Goal: Task Accomplishment & Management: Manage account settings

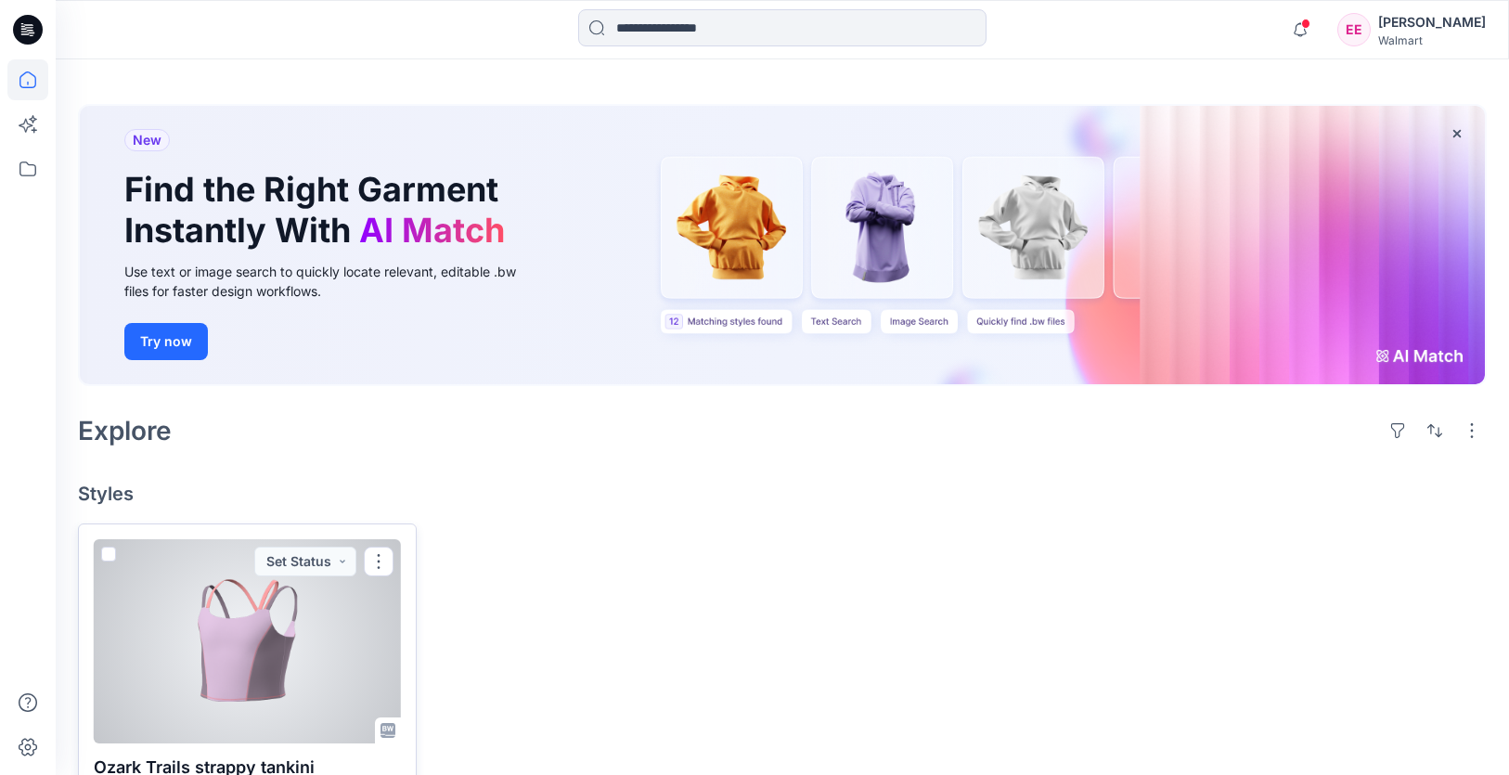
scroll to position [126, 0]
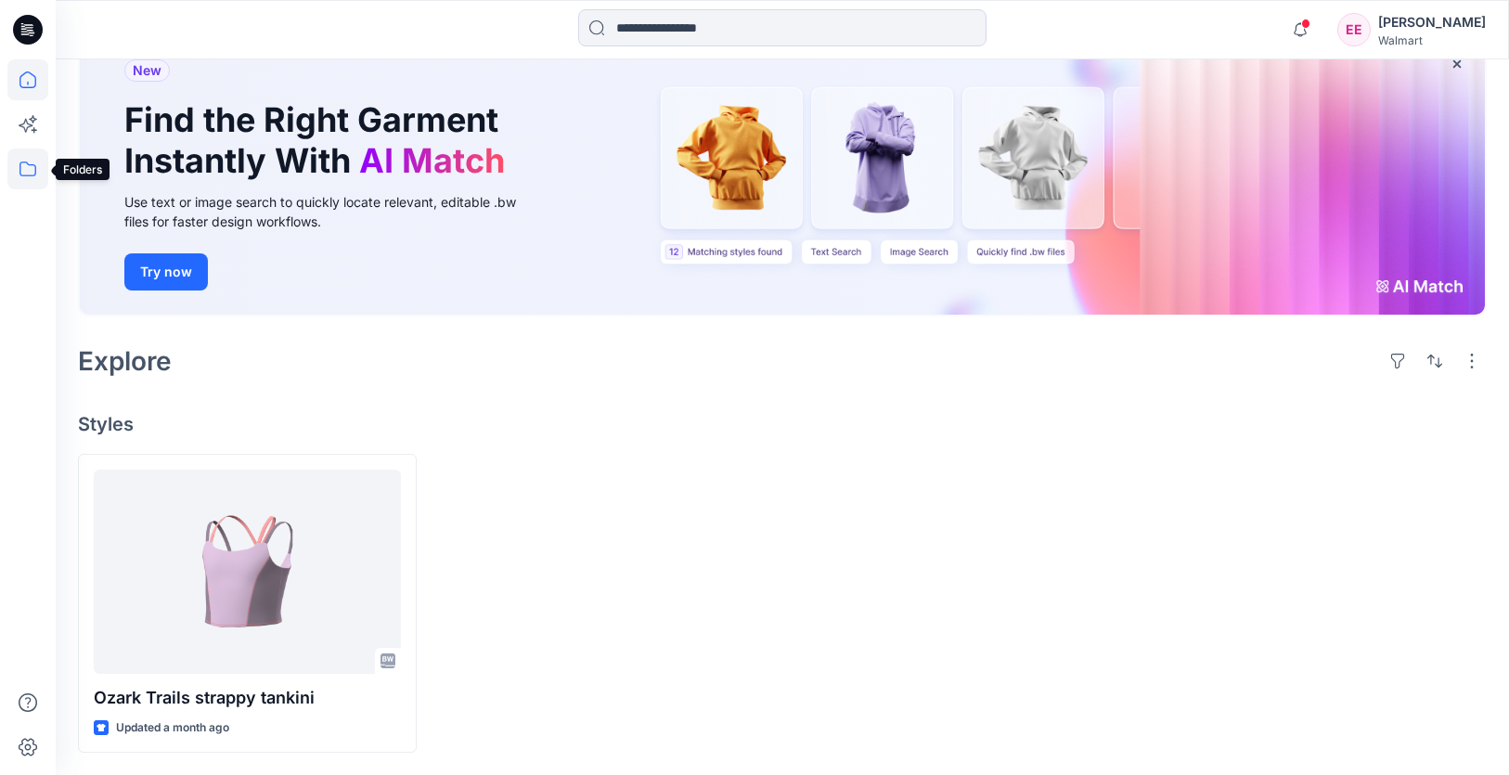
click at [23, 170] on icon at bounding box center [27, 168] width 41 height 41
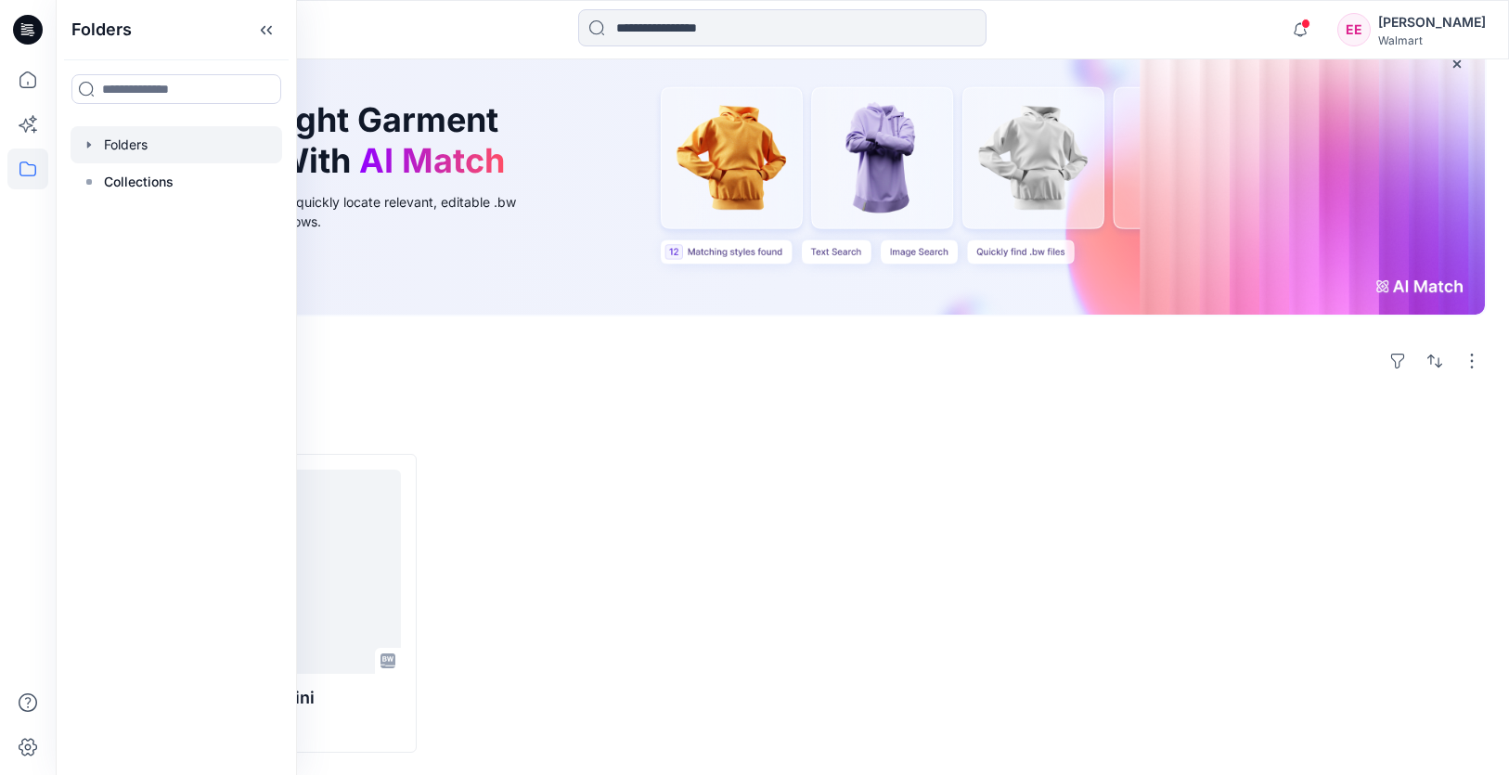
click at [98, 159] on div at bounding box center [177, 144] width 212 height 37
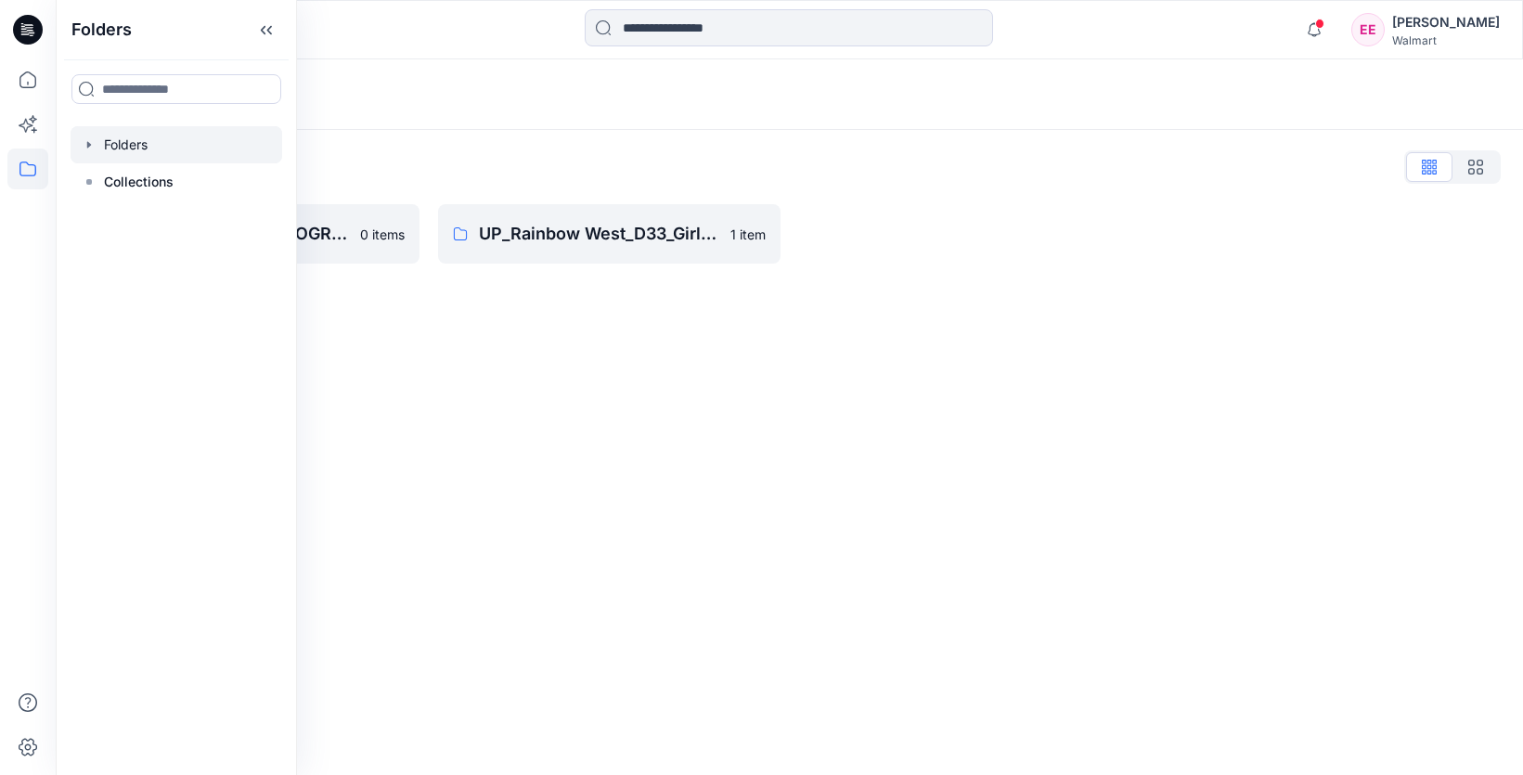
click at [837, 468] on div "Folders Folders List UP_Hoplun D29 Ladies Intimates 0 items UP_Rainbow West_D33…" at bounding box center [789, 416] width 1467 height 715
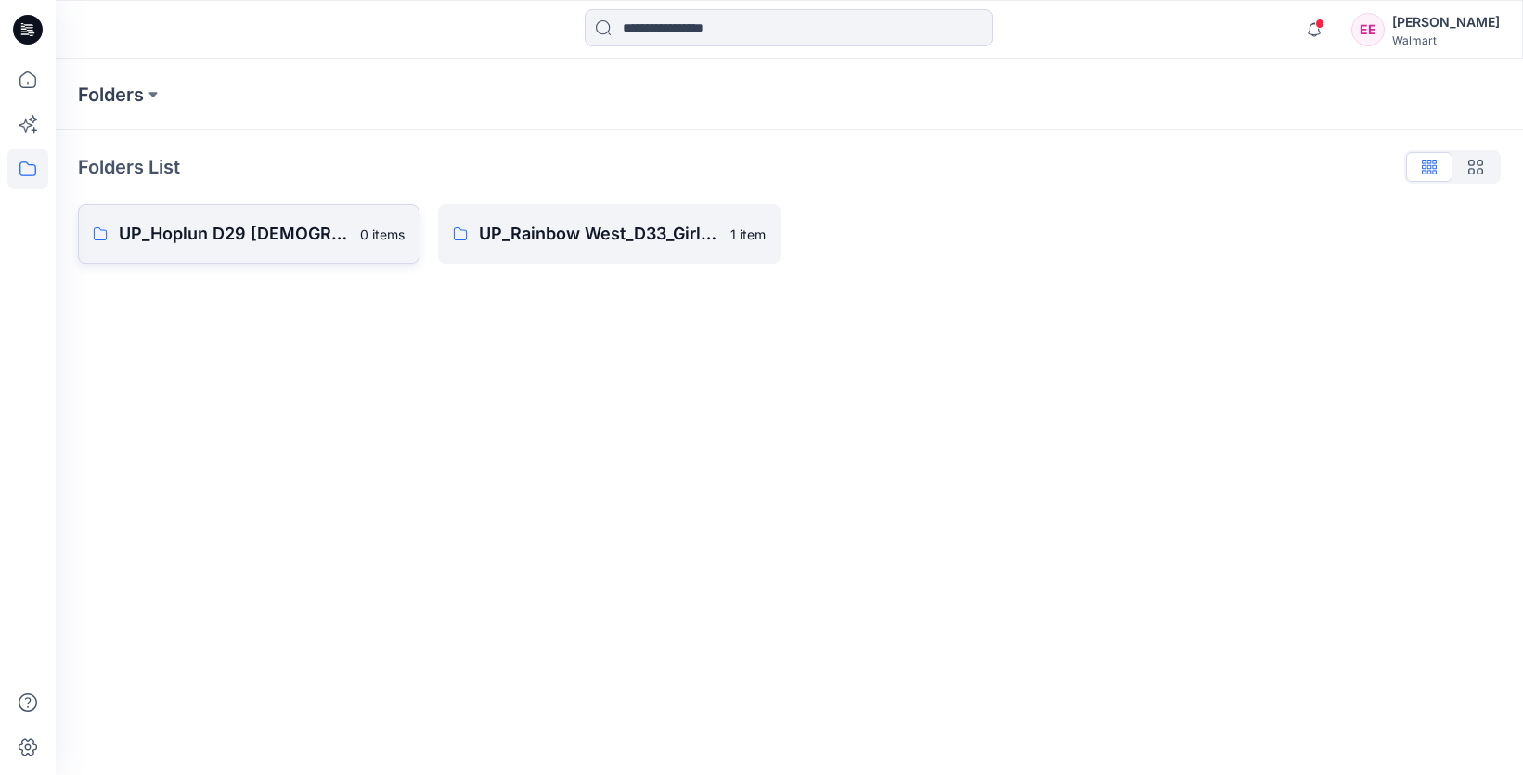
click at [286, 232] on p "UP_Hoplun D29 Ladies Intimates" at bounding box center [234, 234] width 230 height 26
click at [669, 230] on p "UP_Rainbow West_D33_Girls Swim" at bounding box center [598, 234] width 239 height 26
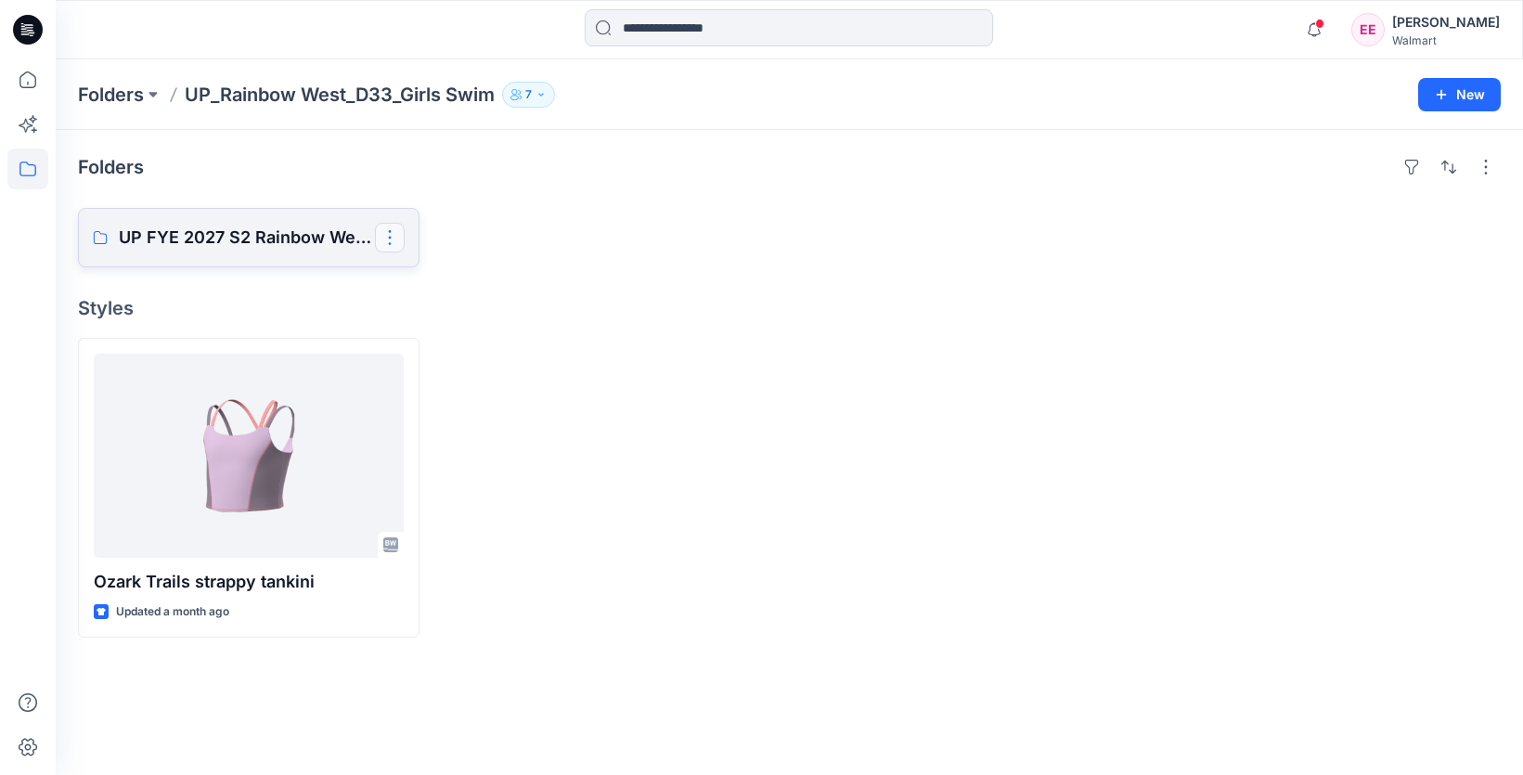
click at [388, 244] on button "button" at bounding box center [390, 238] width 30 height 30
click at [423, 283] on p "Edit" at bounding box center [423, 280] width 23 height 19
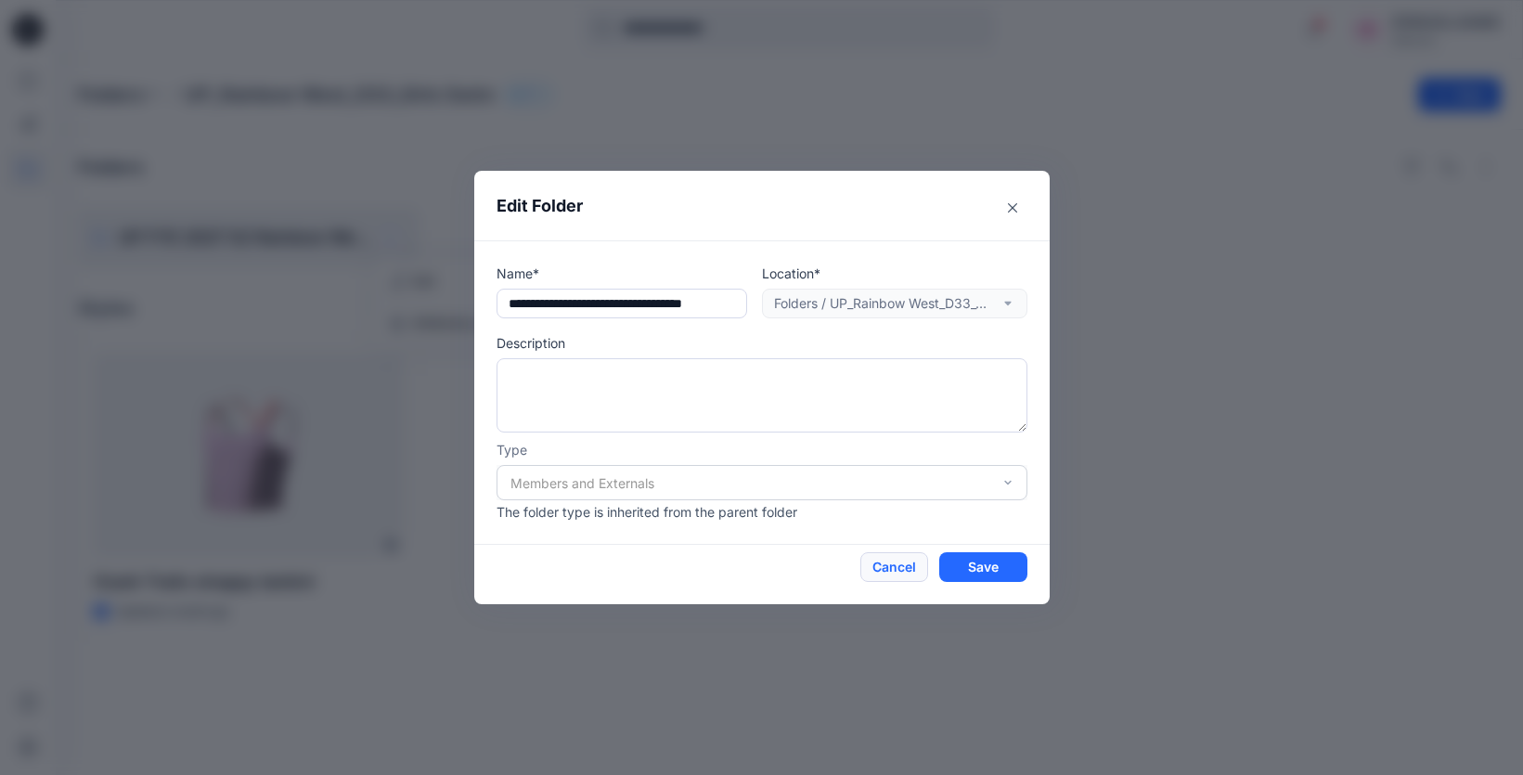
click at [872, 567] on button "Cancel" at bounding box center [894, 567] width 68 height 30
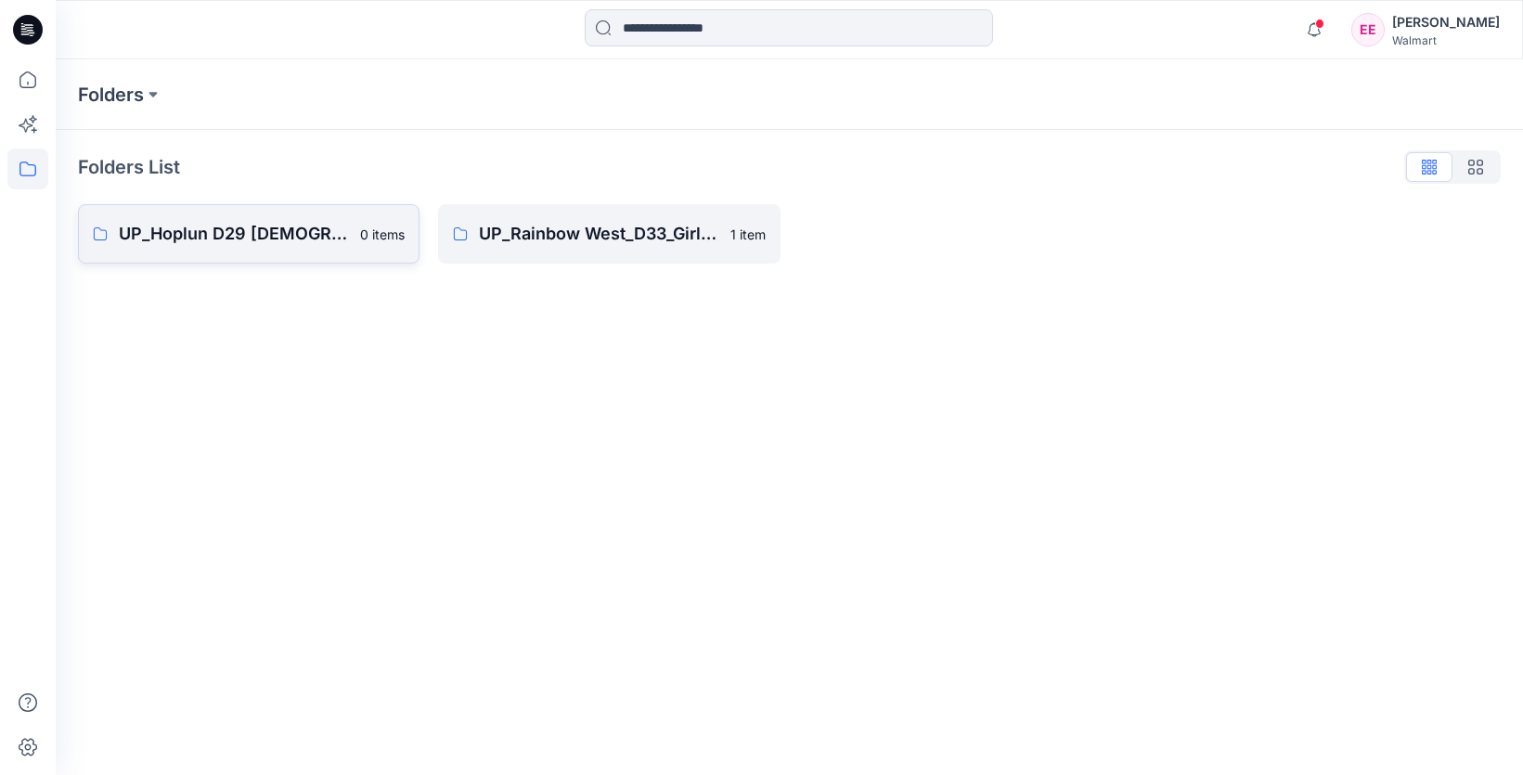
drag, startPoint x: 285, startPoint y: 229, endPoint x: 247, endPoint y: 237, distance: 38.8
click at [247, 237] on p "UP_Hoplun D29 [DEMOGRAPHIC_DATA] Intimates" at bounding box center [234, 234] width 230 height 26
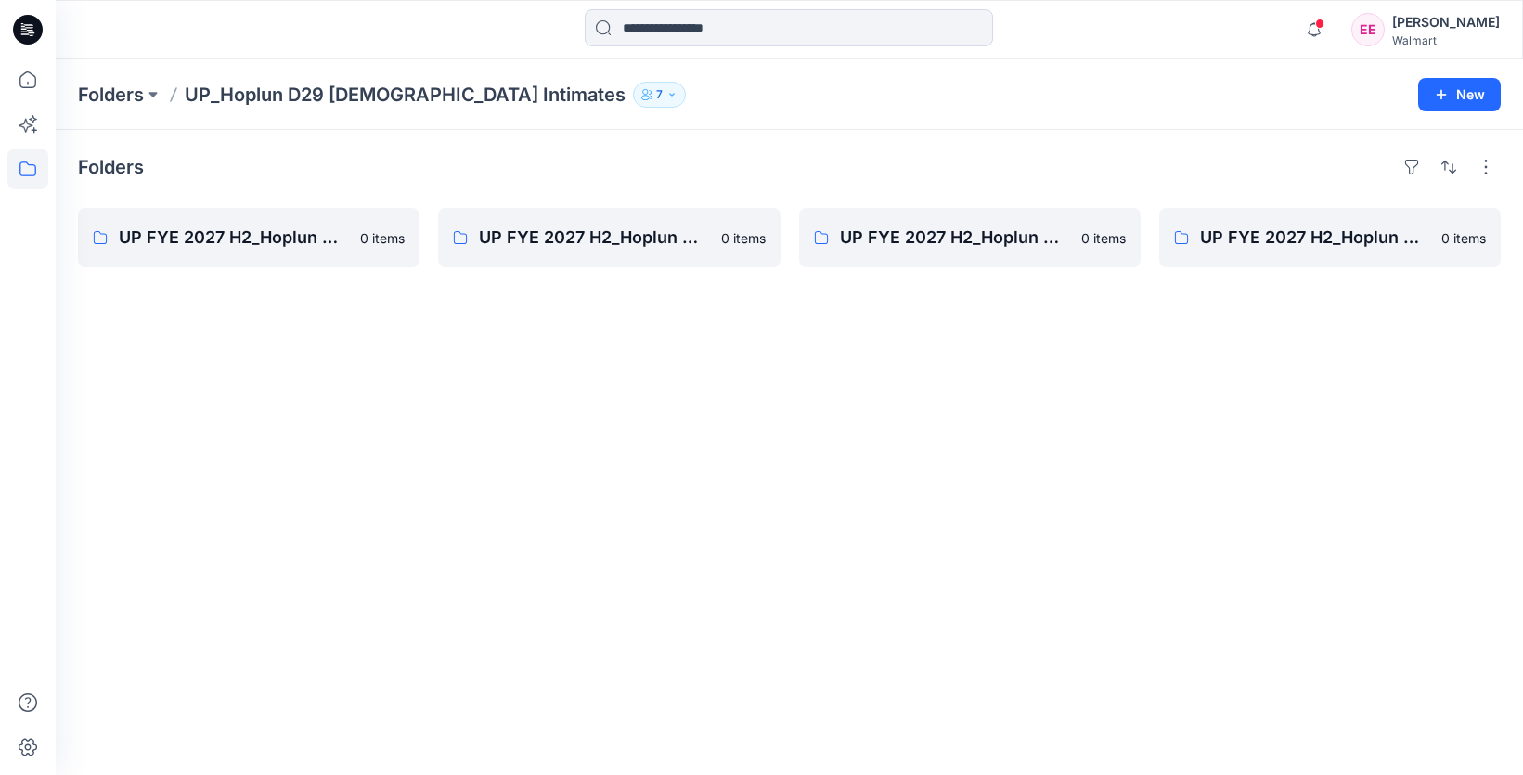
click at [415, 91] on p "UP_Hoplun D29 [DEMOGRAPHIC_DATA] Intimates" at bounding box center [405, 95] width 441 height 26
click at [148, 89] on button at bounding box center [153, 95] width 19 height 26
click at [157, 230] on p "UP_Hoplun D29 [DEMOGRAPHIC_DATA] Intimates" at bounding box center [213, 227] width 241 height 22
click at [263, 225] on p "UP_Hoplun D29 [DEMOGRAPHIC_DATA] Intimates" at bounding box center [213, 227] width 241 height 22
click at [227, 472] on div "Folders UP FYE 2027 H2_Hoplun D29 JS Panties 0 items UP FYE 2027 H2_Hoplun D29 …" at bounding box center [789, 452] width 1467 height 645
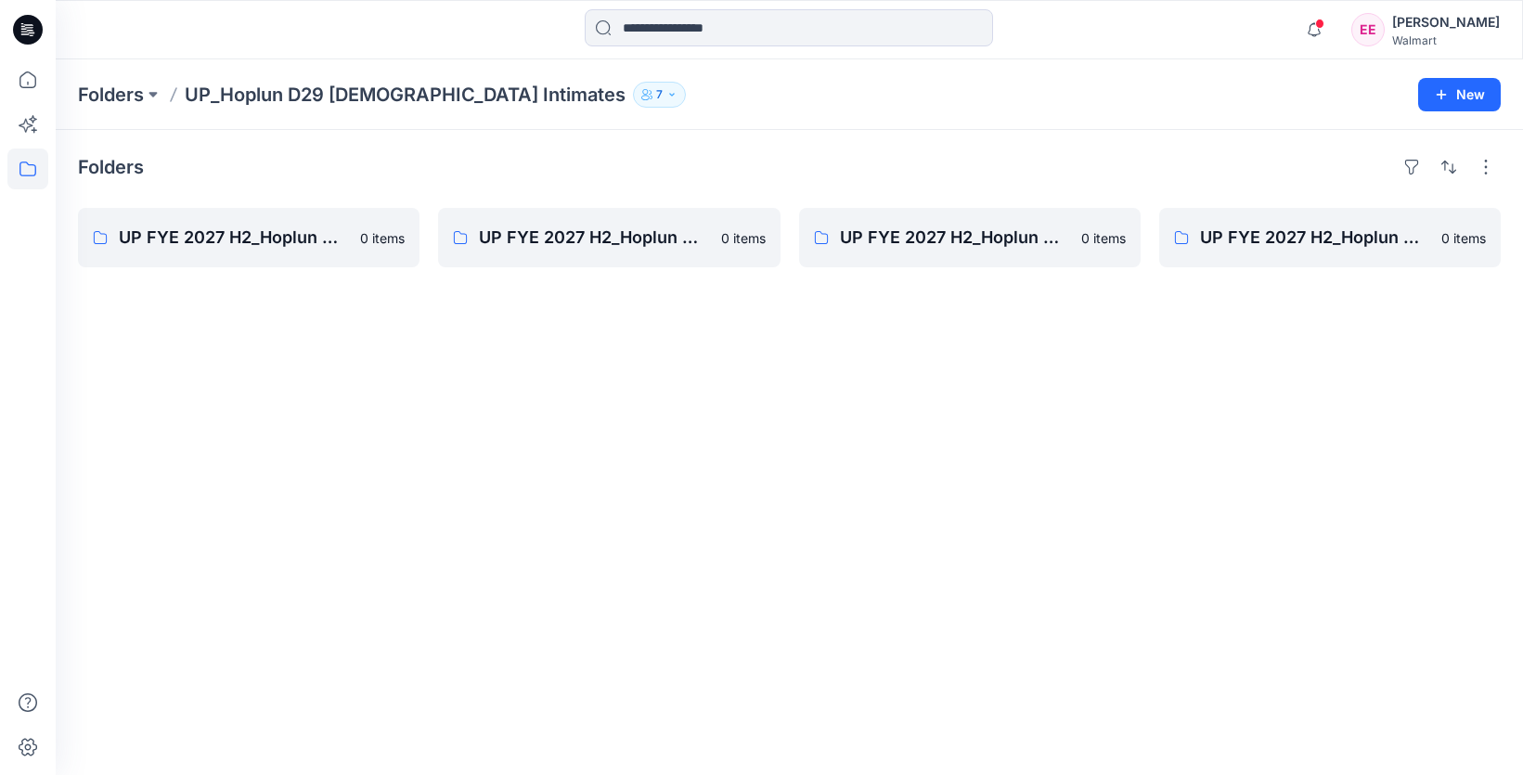
click at [1452, 22] on div "[PERSON_NAME]" at bounding box center [1446, 22] width 108 height 22
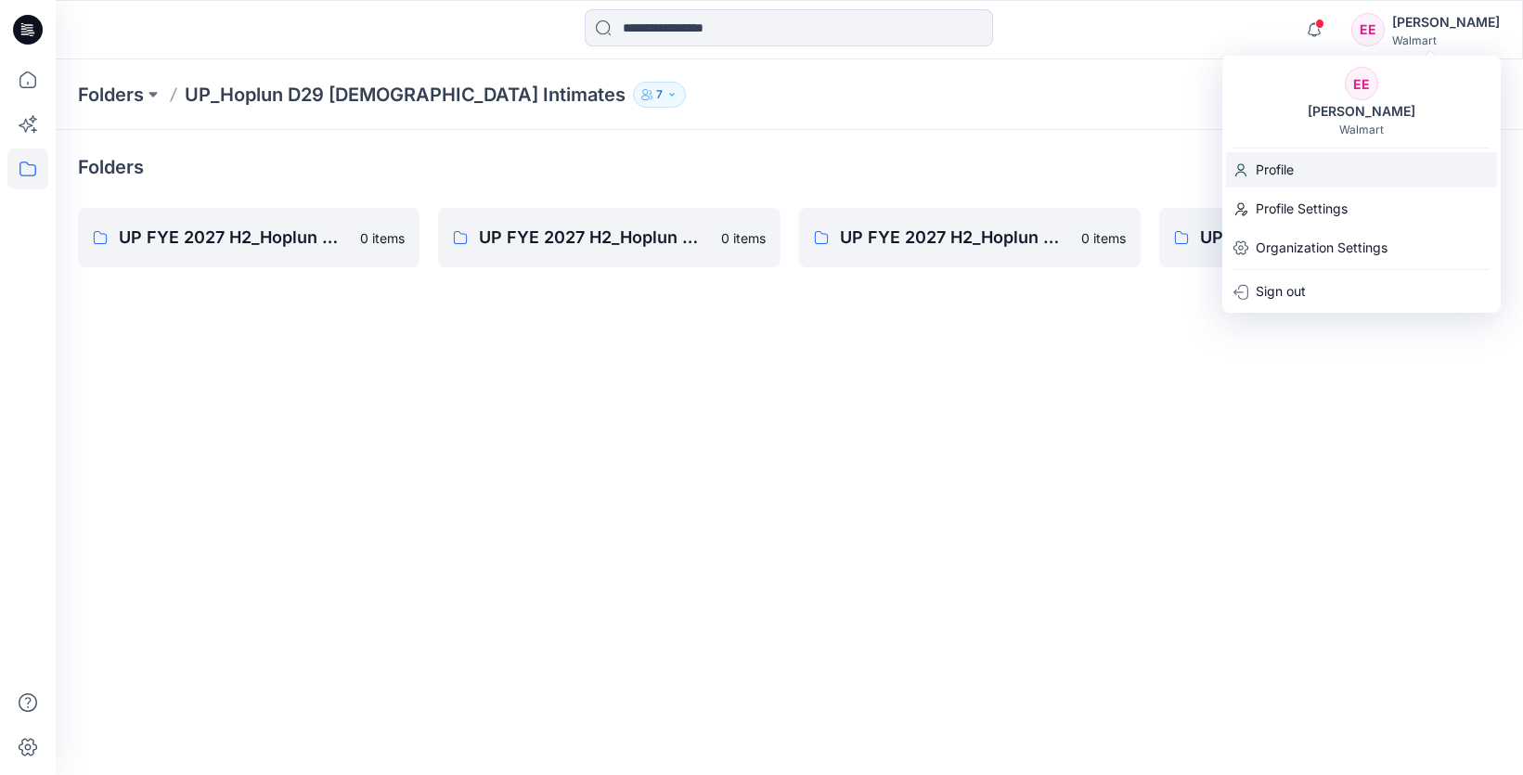
click at [1334, 173] on div "Profile" at bounding box center [1361, 169] width 271 height 35
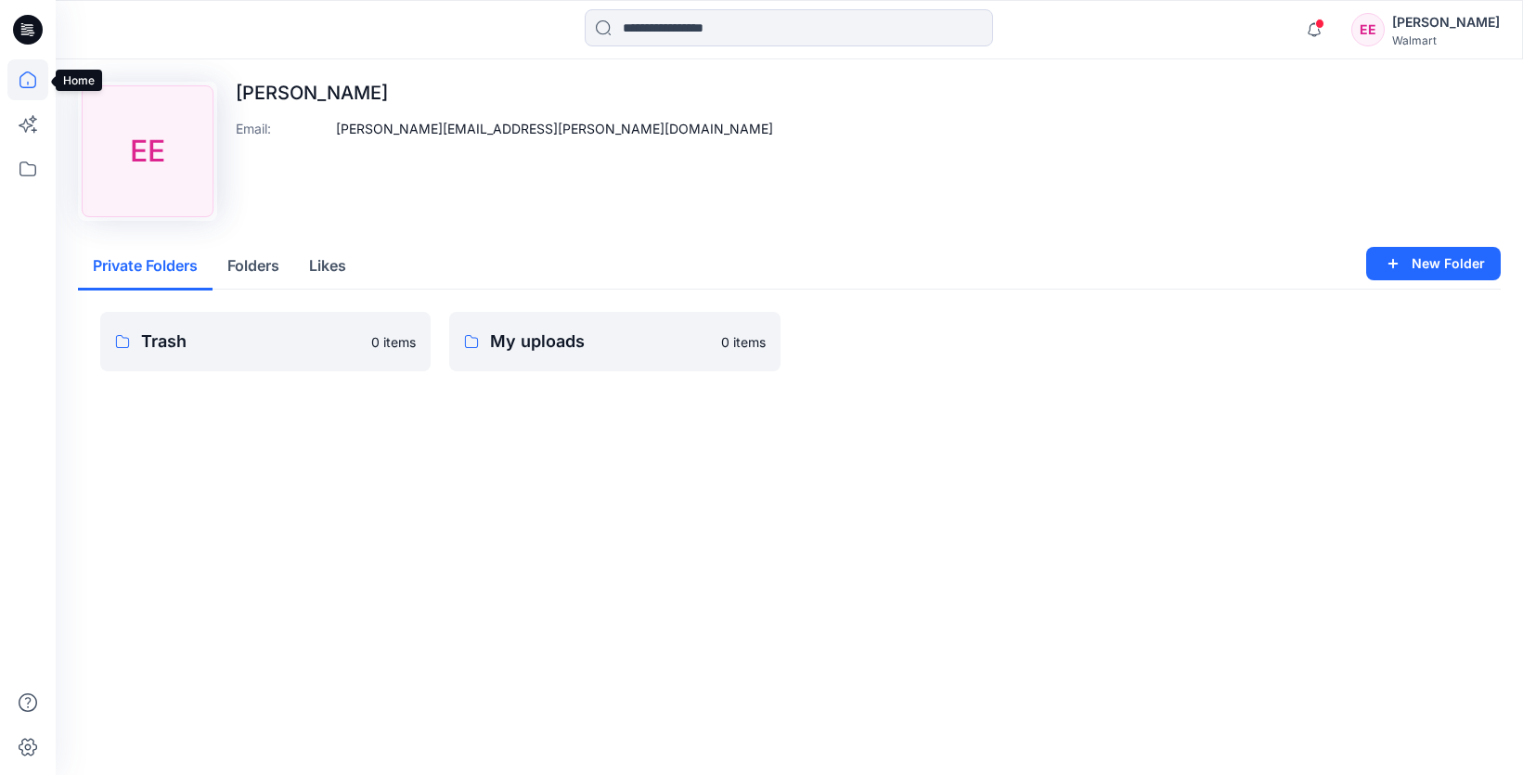
click at [25, 75] on icon at bounding box center [27, 79] width 41 height 41
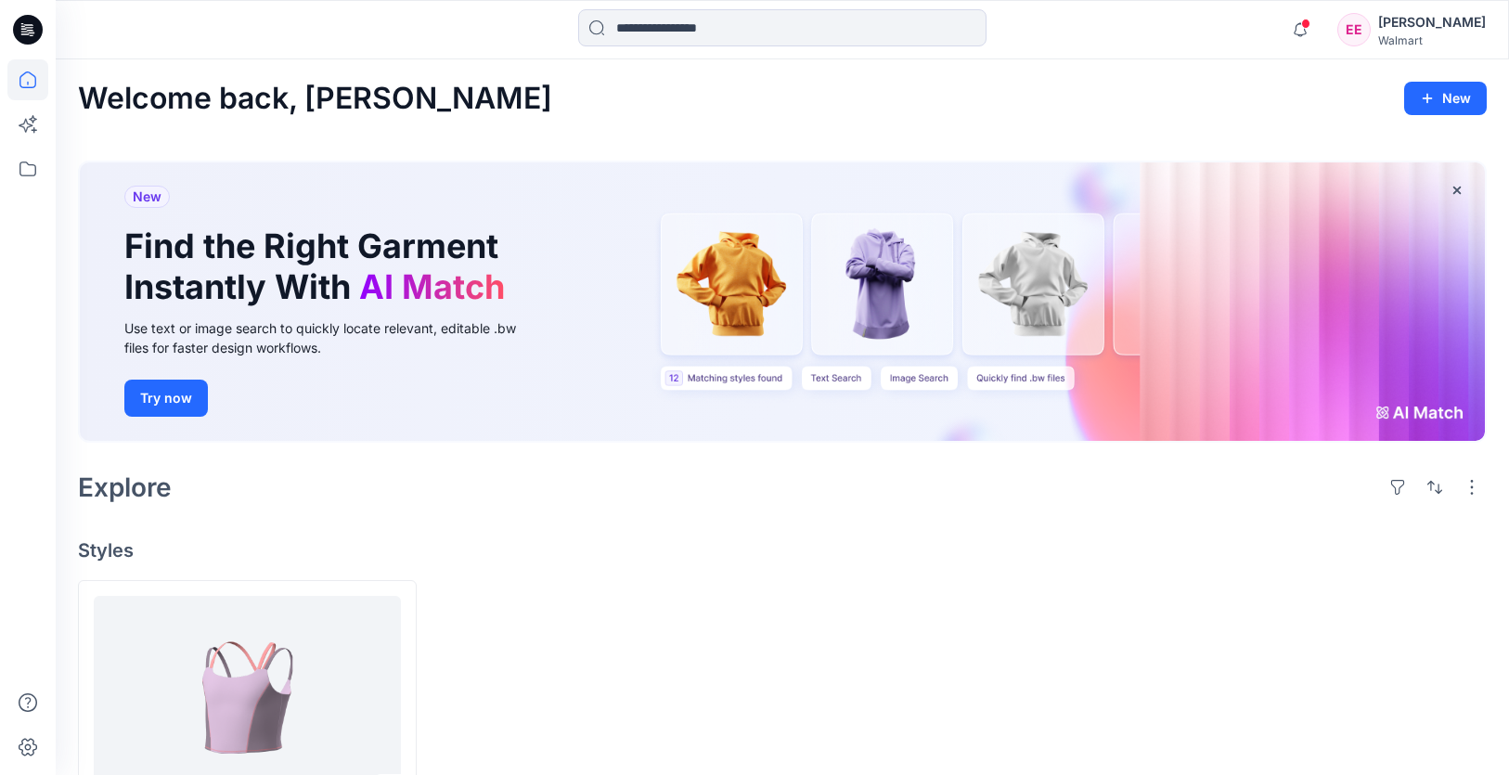
click at [1462, 30] on div "[PERSON_NAME]" at bounding box center [1432, 22] width 108 height 22
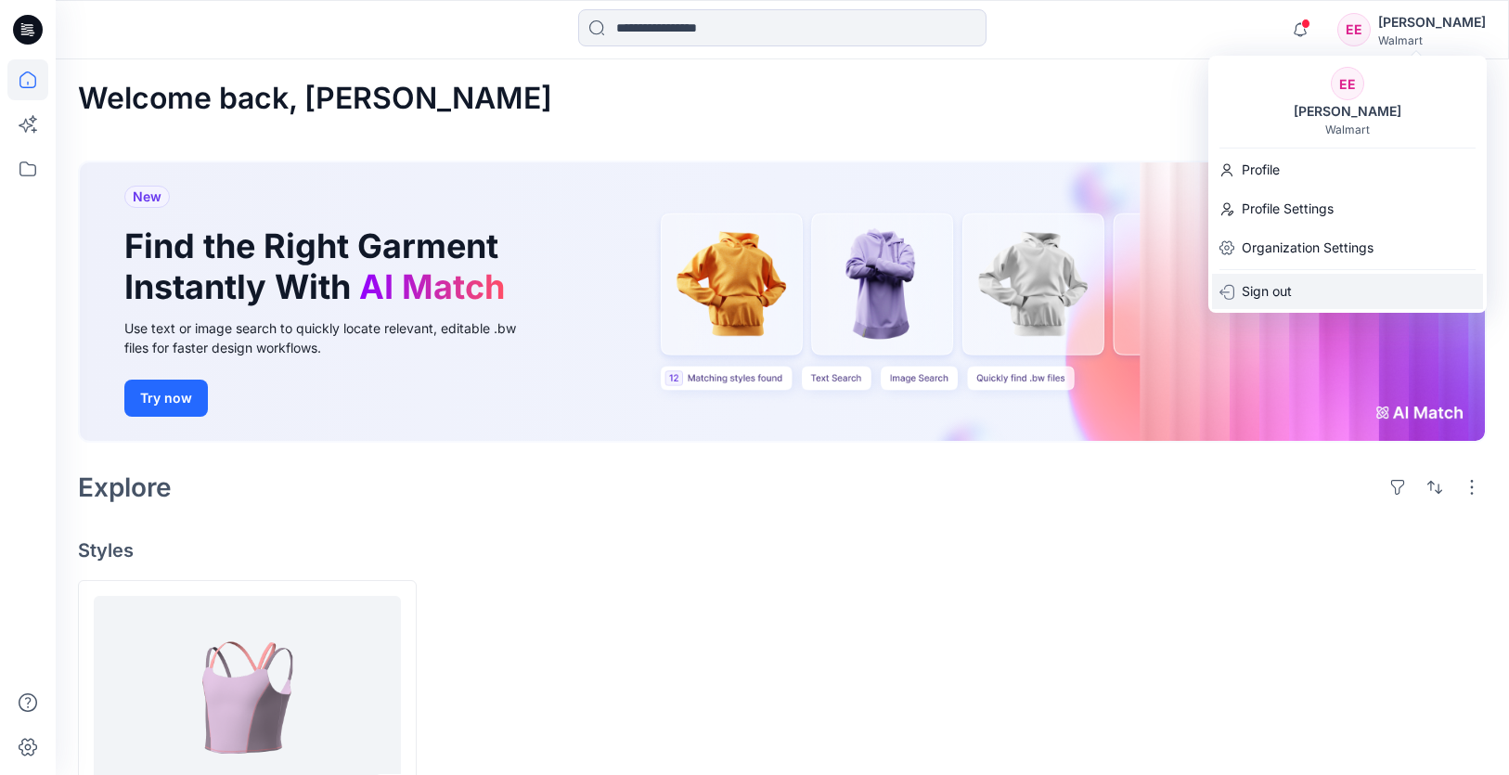
click at [1279, 295] on p "Sign out" at bounding box center [1266, 291] width 50 height 35
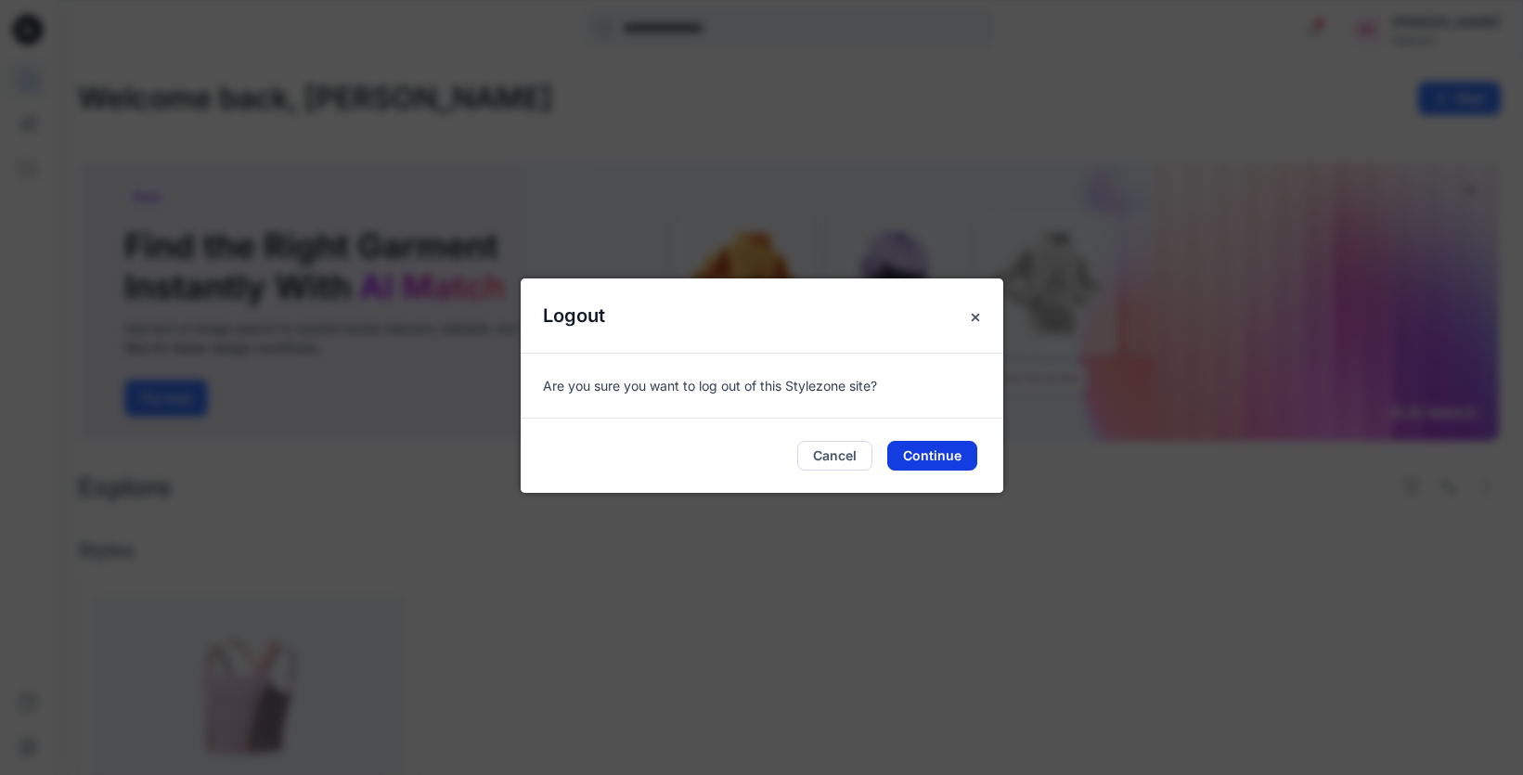
click at [920, 456] on button "Continue" at bounding box center [932, 456] width 90 height 30
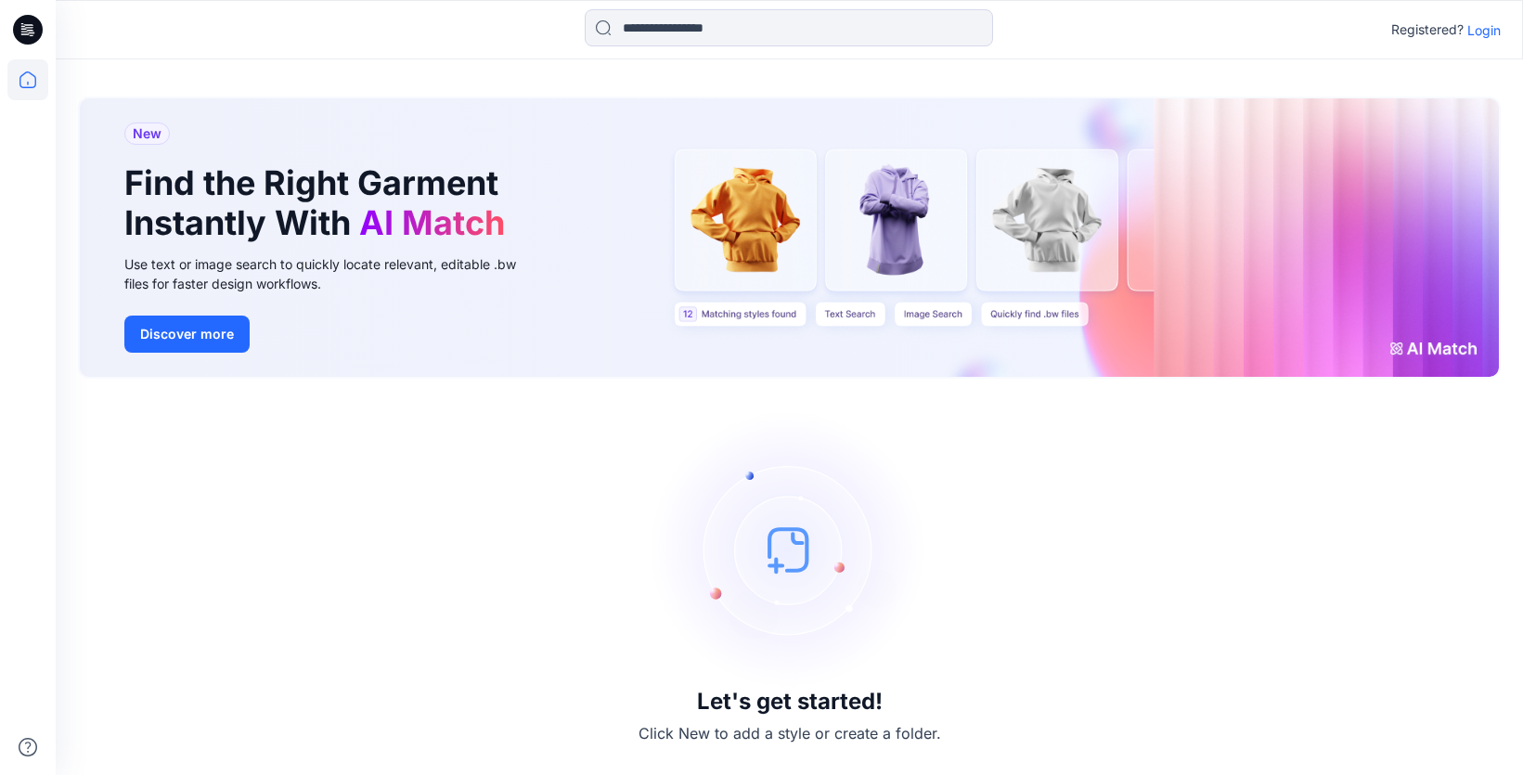
click at [1488, 36] on p "Login" at bounding box center [1483, 29] width 33 height 19
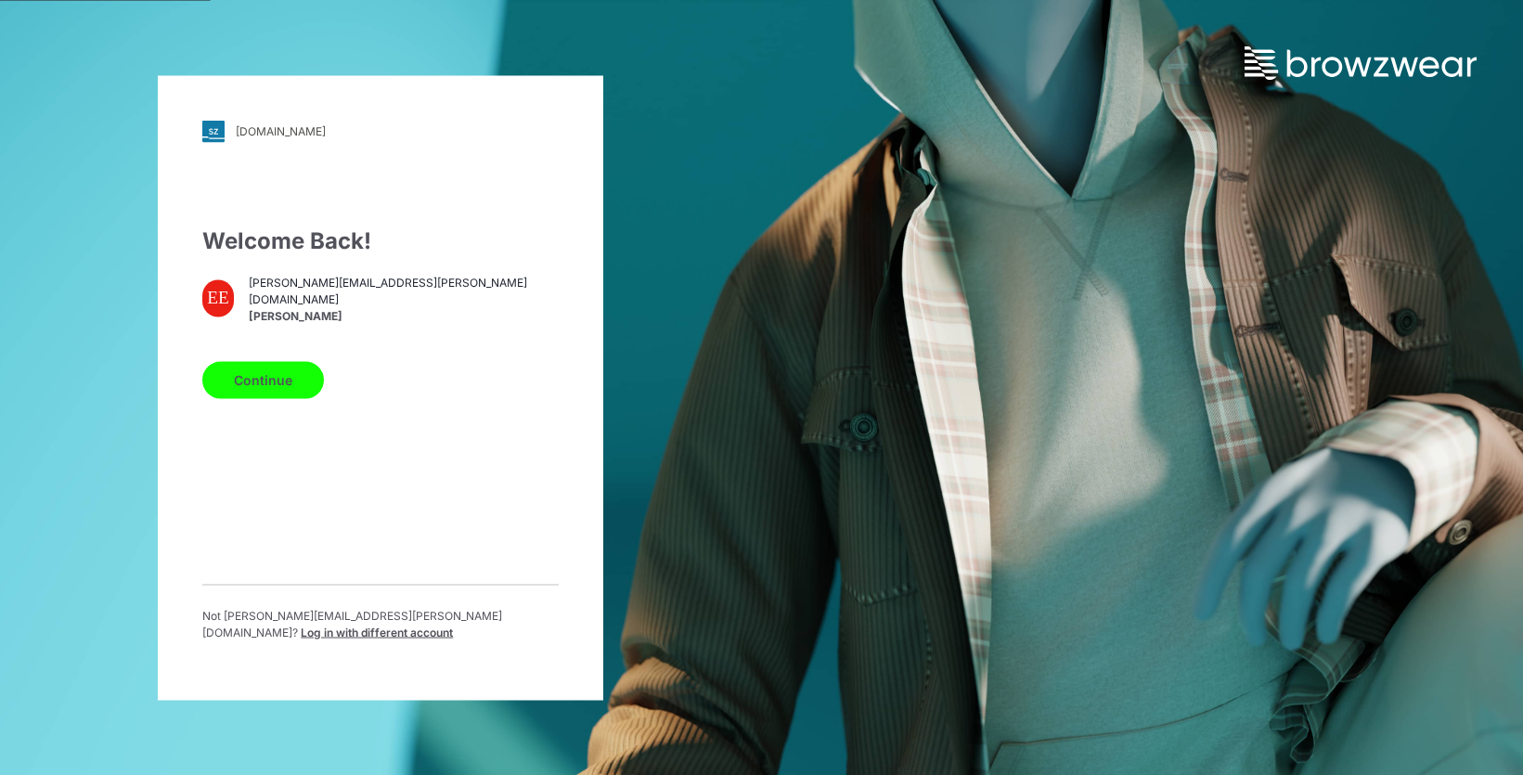
click at [270, 393] on button "Continue" at bounding box center [263, 379] width 122 height 37
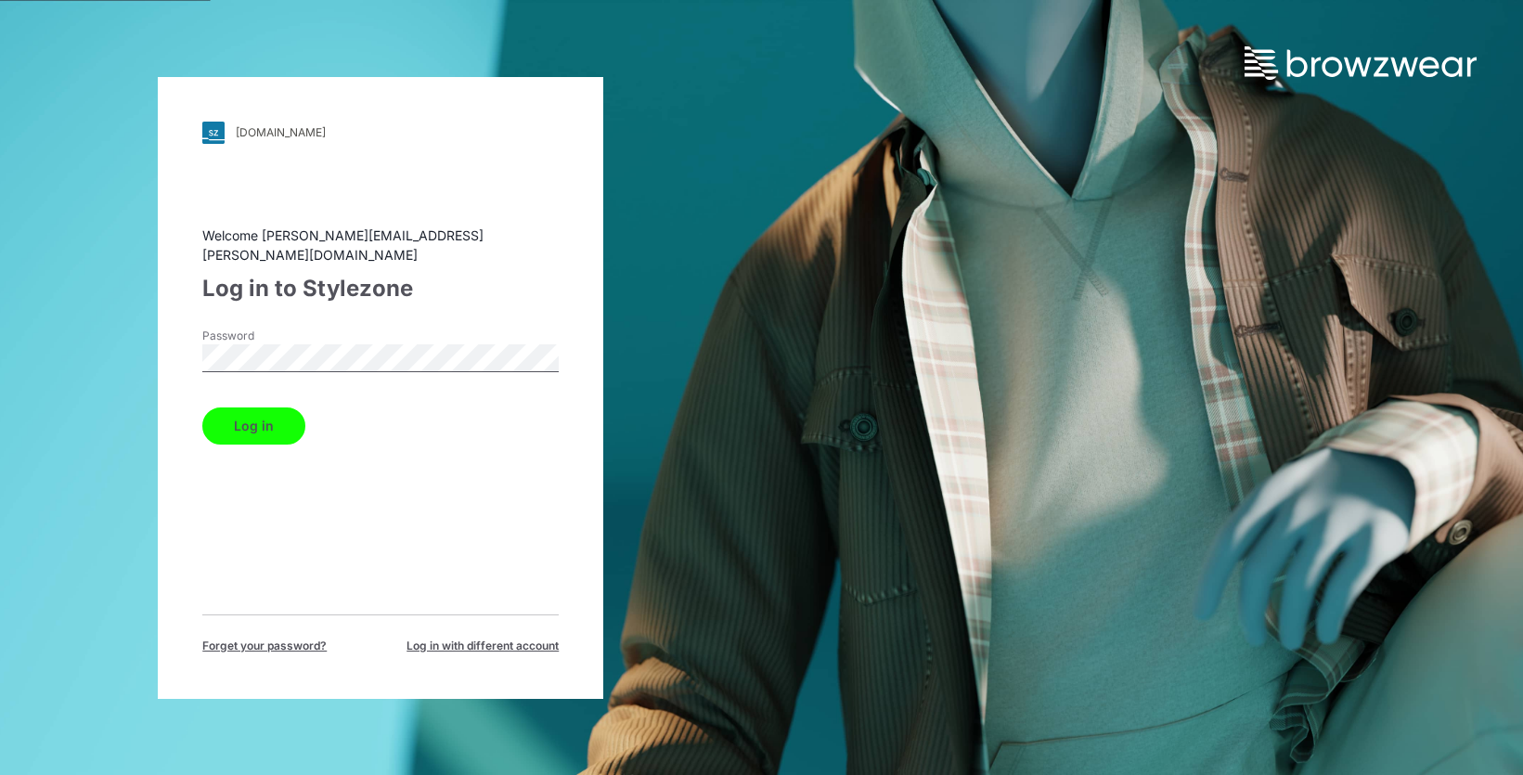
click at [261, 424] on button "Log in" at bounding box center [253, 425] width 103 height 37
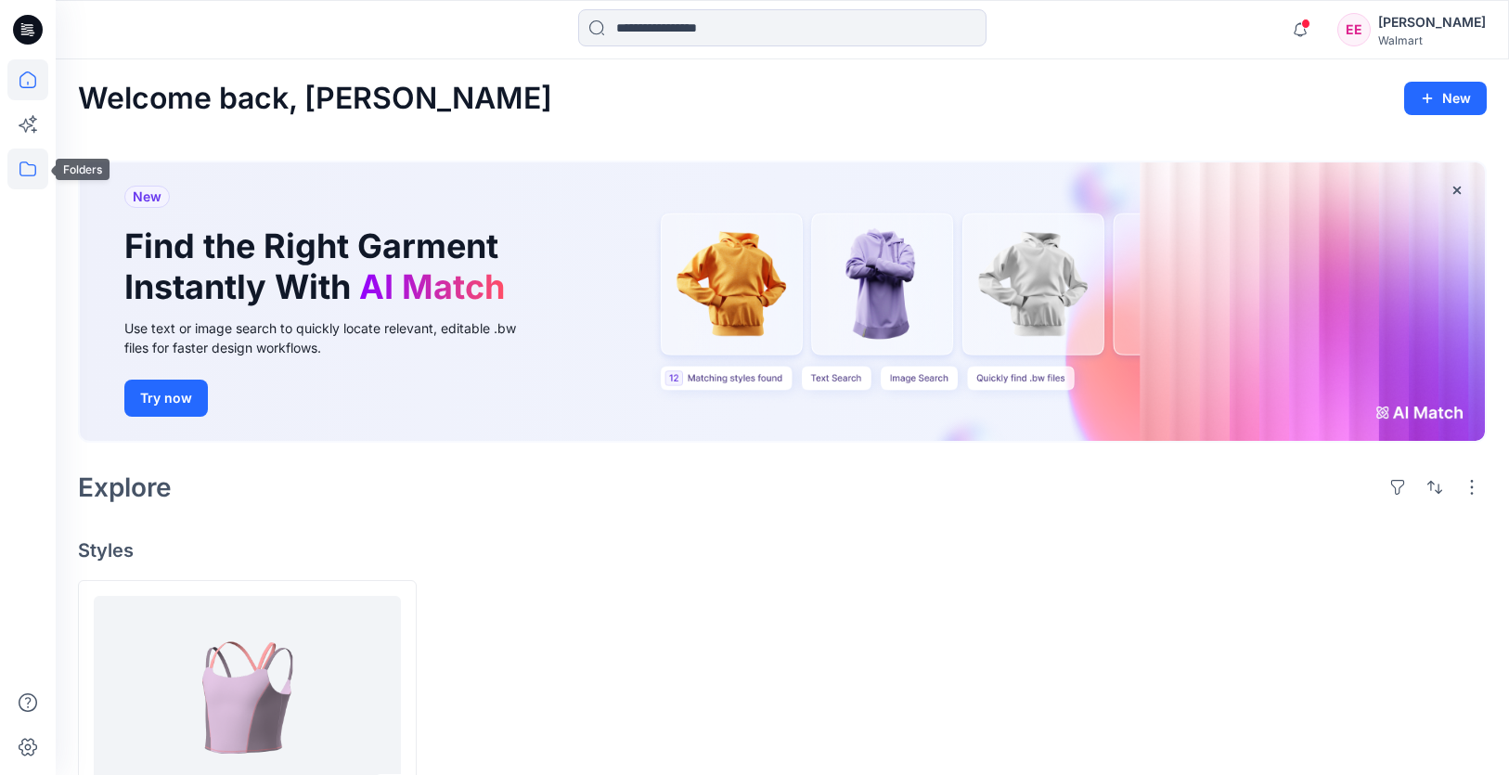
click at [27, 173] on icon at bounding box center [27, 168] width 41 height 41
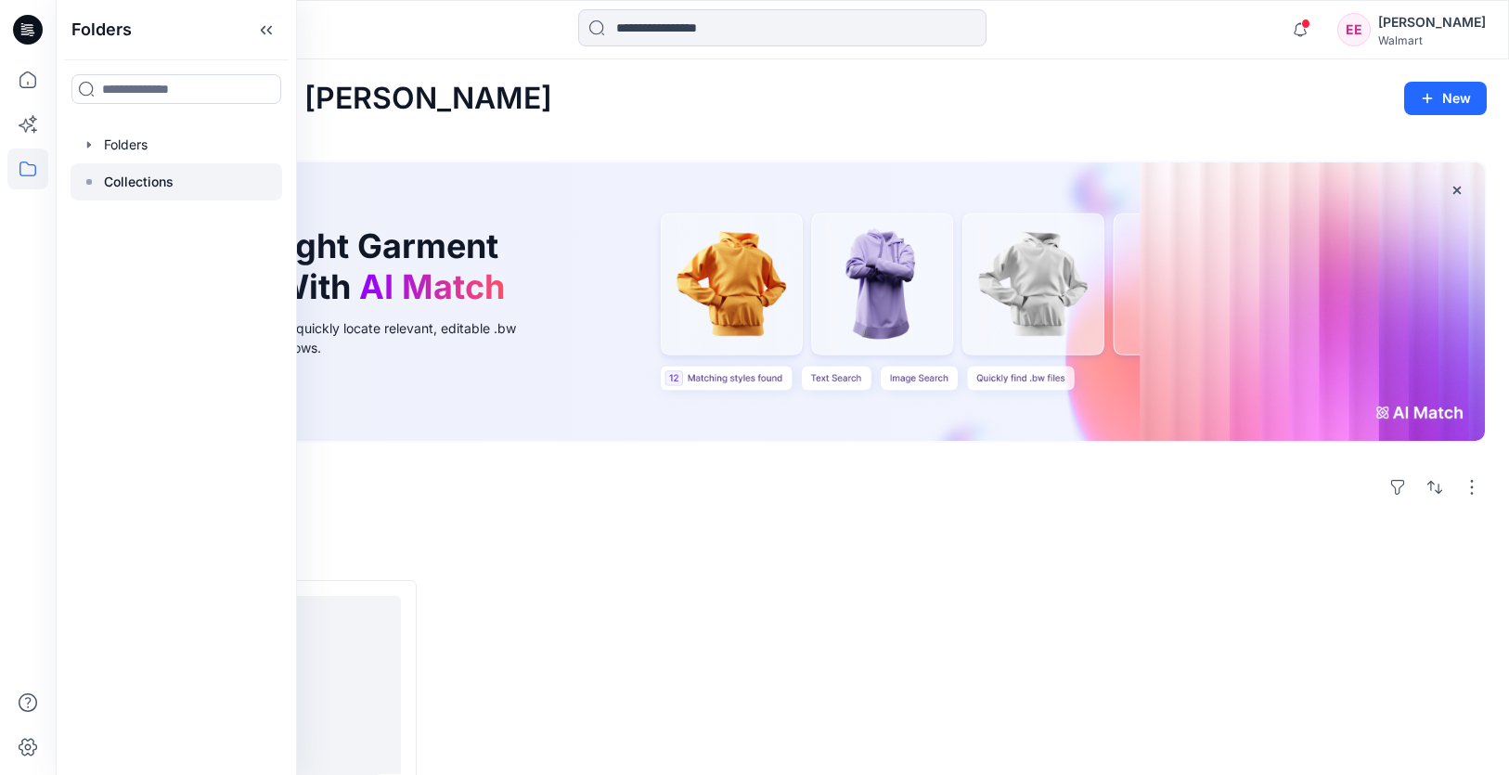
click at [140, 193] on div at bounding box center [177, 181] width 212 height 37
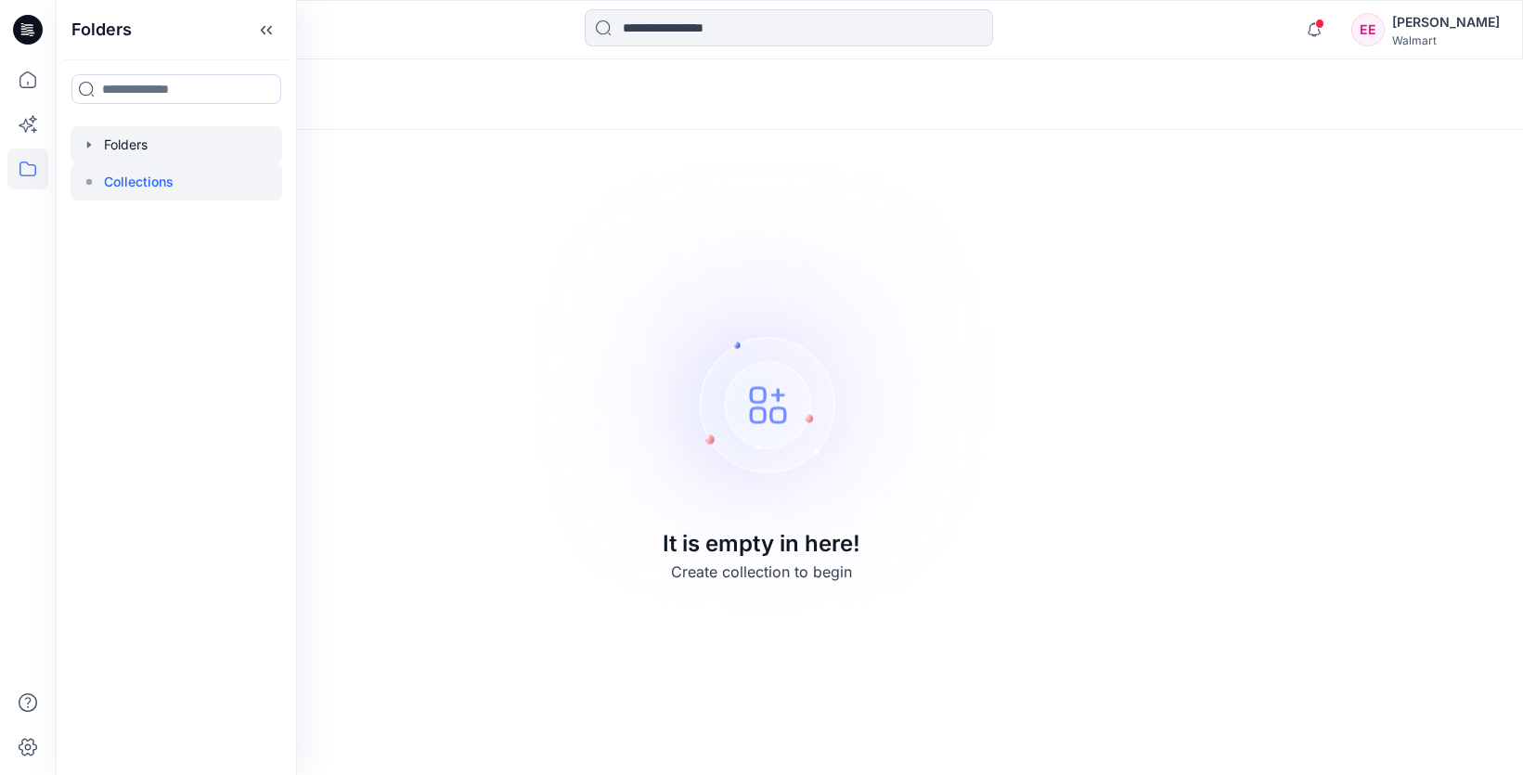
click at [122, 130] on div at bounding box center [177, 144] width 212 height 37
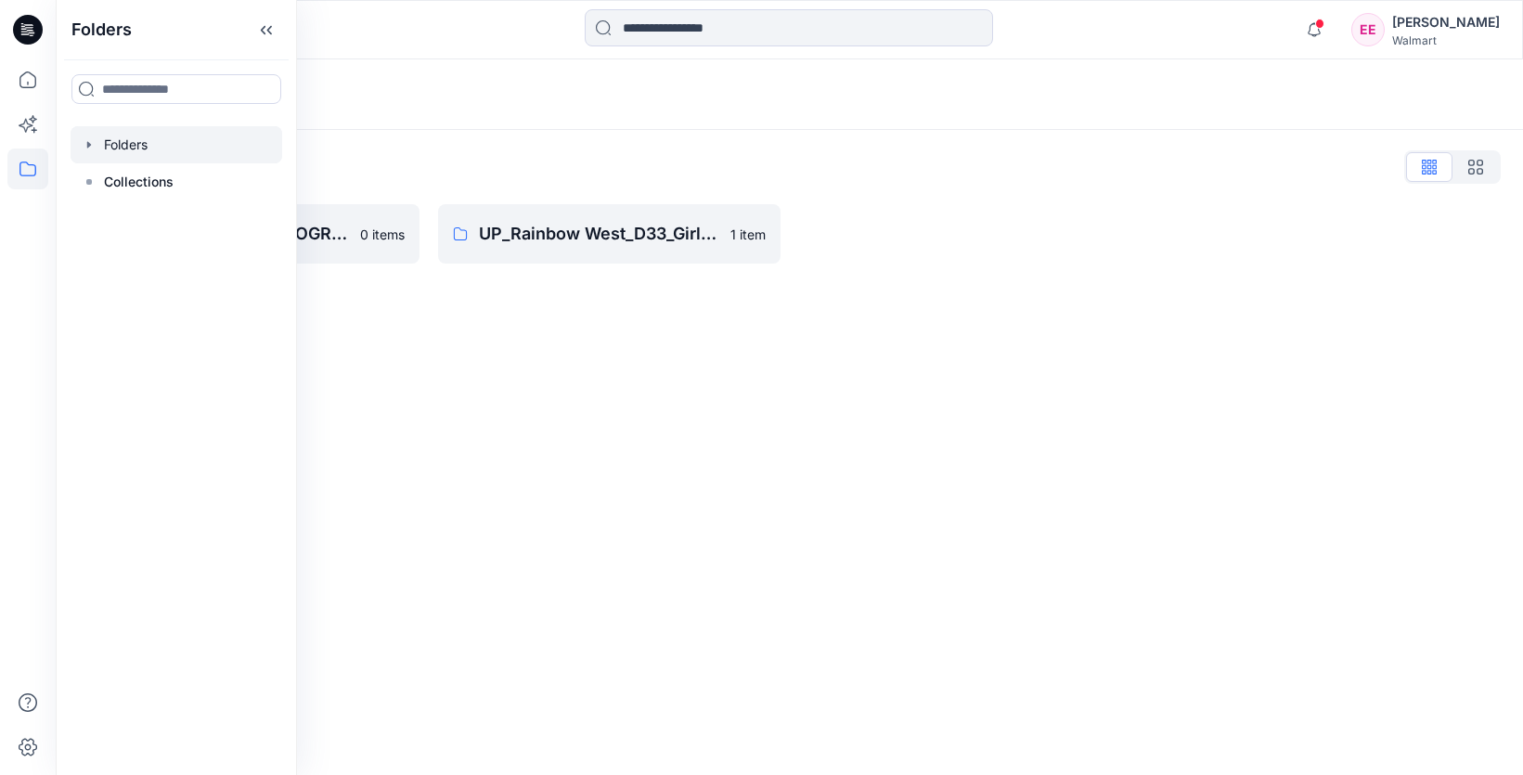
click at [862, 323] on div "Folders Folders List UP_Hoplun D29 [DEMOGRAPHIC_DATA] Intimates 0 items UP_Rain…" at bounding box center [789, 416] width 1467 height 715
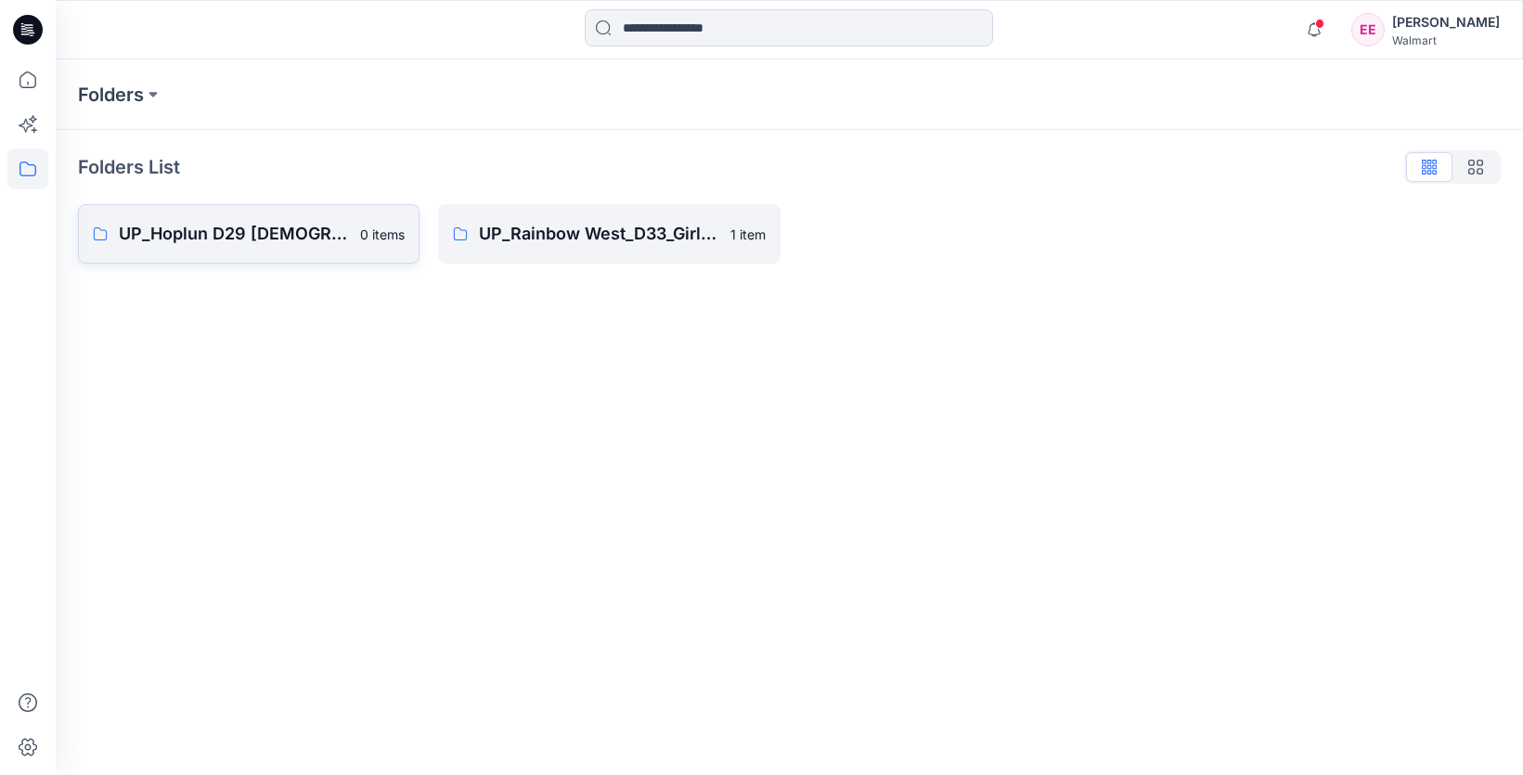
click at [289, 235] on p "UP_Hoplun D29 [DEMOGRAPHIC_DATA] Intimates" at bounding box center [234, 234] width 230 height 26
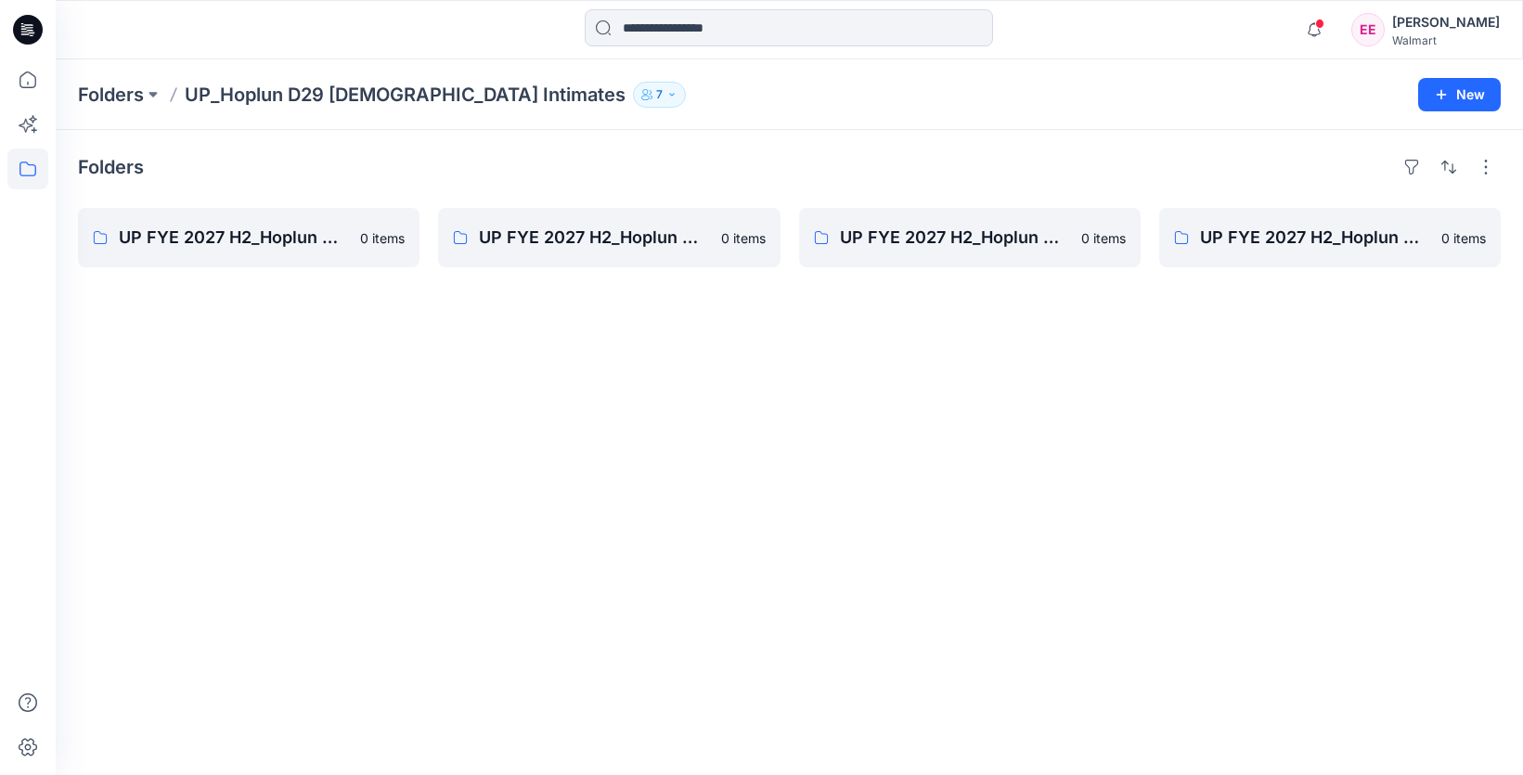
click at [666, 96] on icon "button" at bounding box center [671, 94] width 11 height 11
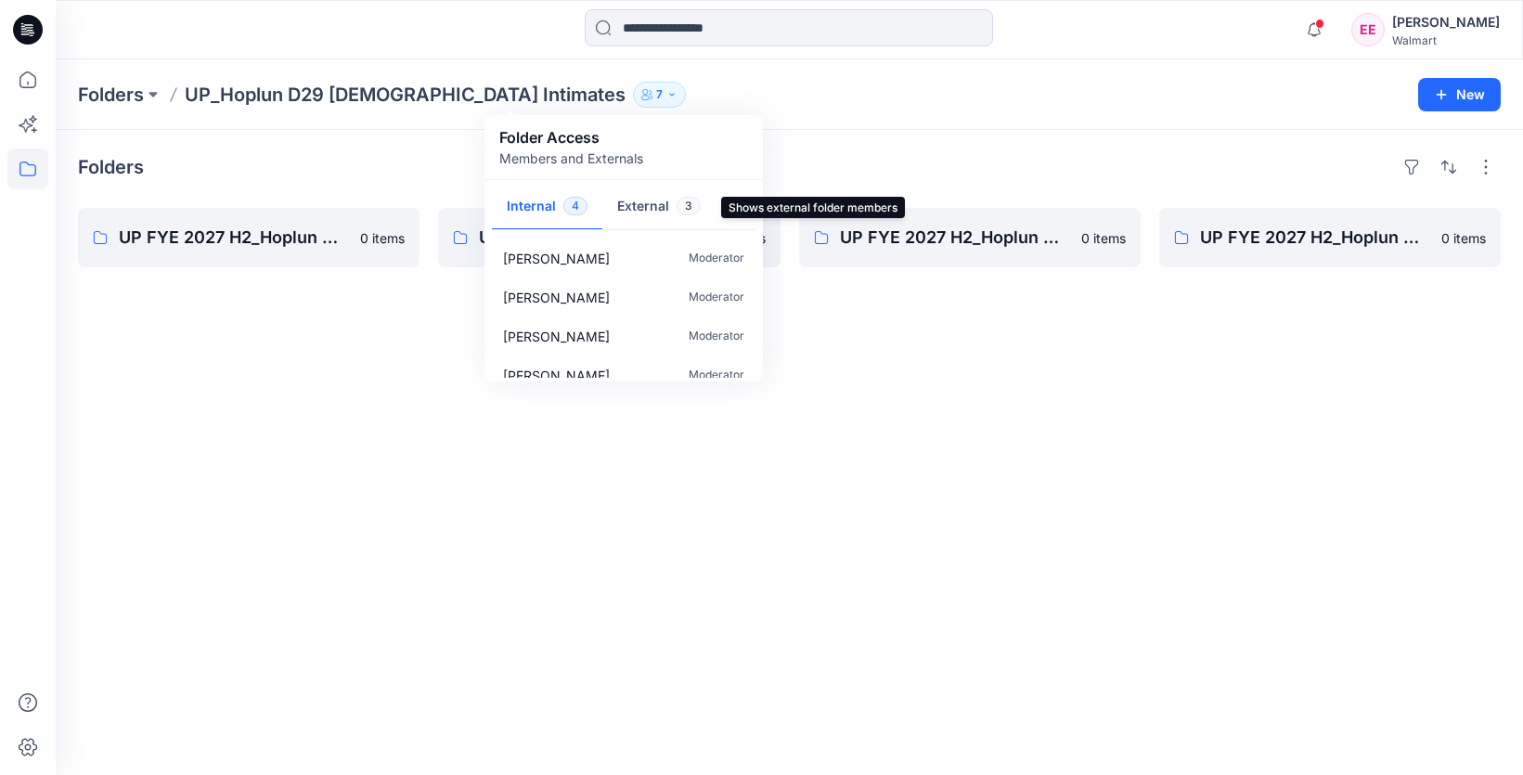
click at [654, 203] on button "External 3" at bounding box center [658, 207] width 113 height 47
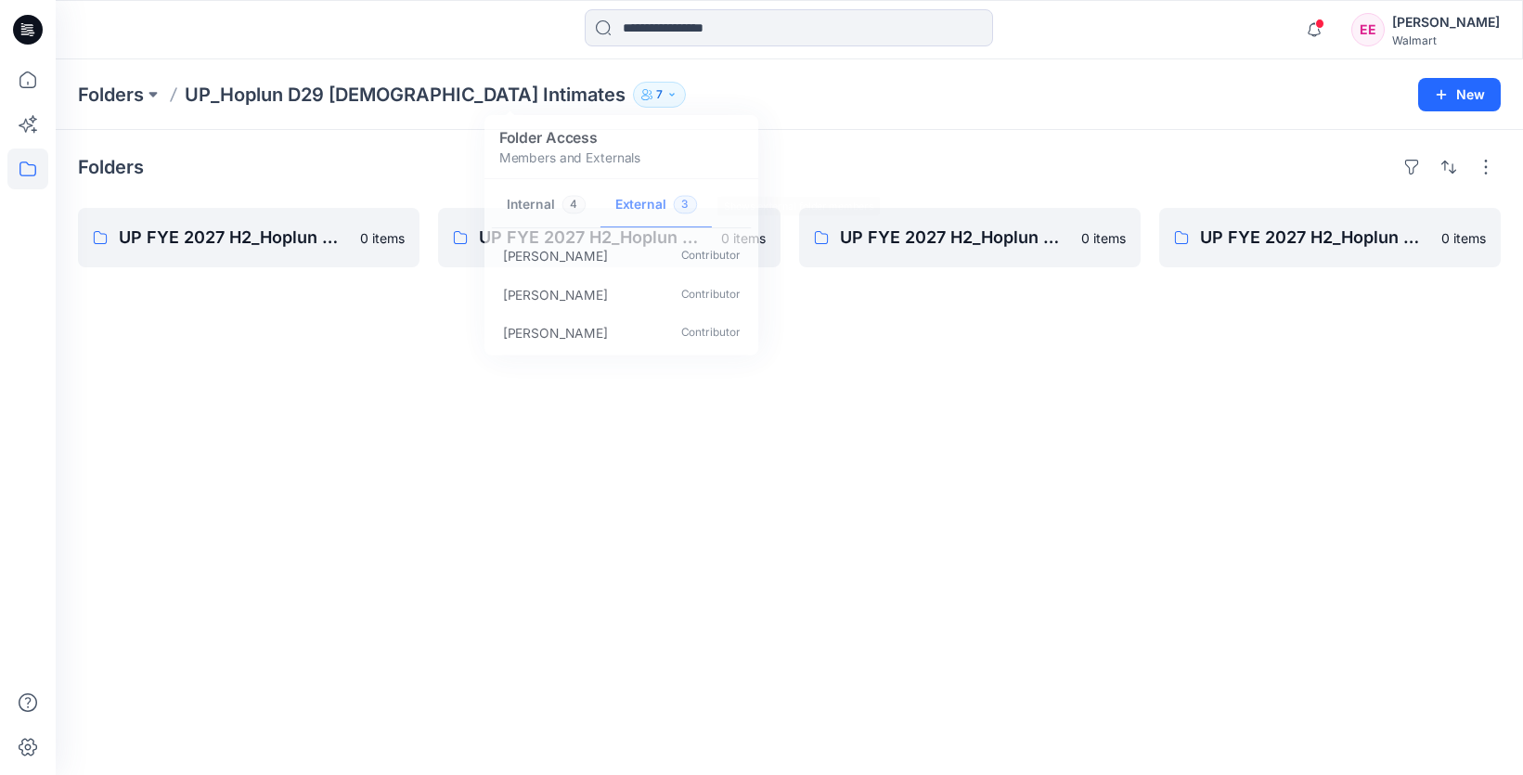
click at [1247, 618] on div "Folders UP FYE 2027 H2_Hoplun D29 JS Panties 0 items UP FYE 2027 H2_Hoplun D29 …" at bounding box center [789, 452] width 1467 height 645
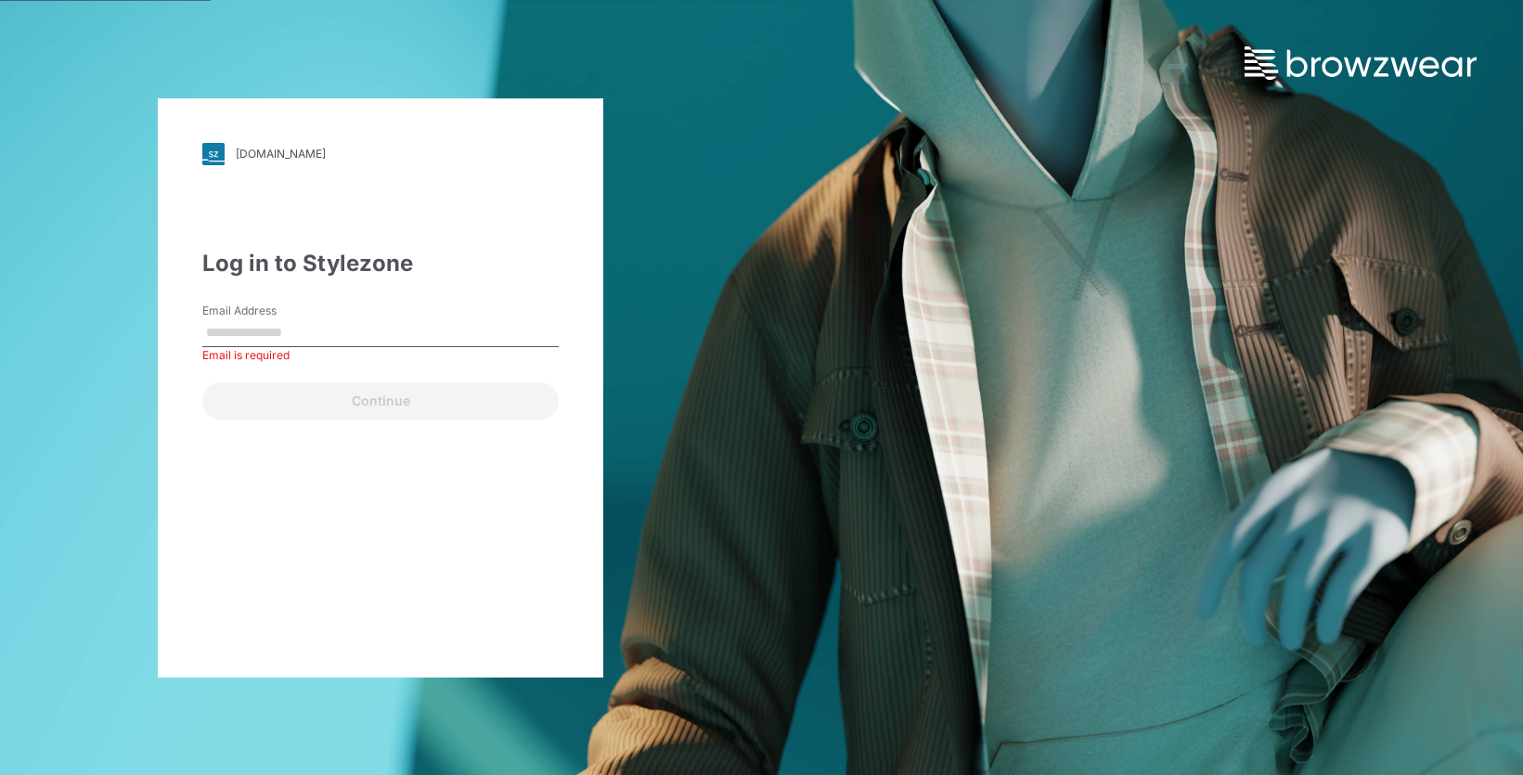
click at [341, 337] on input "Email Address" at bounding box center [380, 333] width 356 height 28
type input "**********"
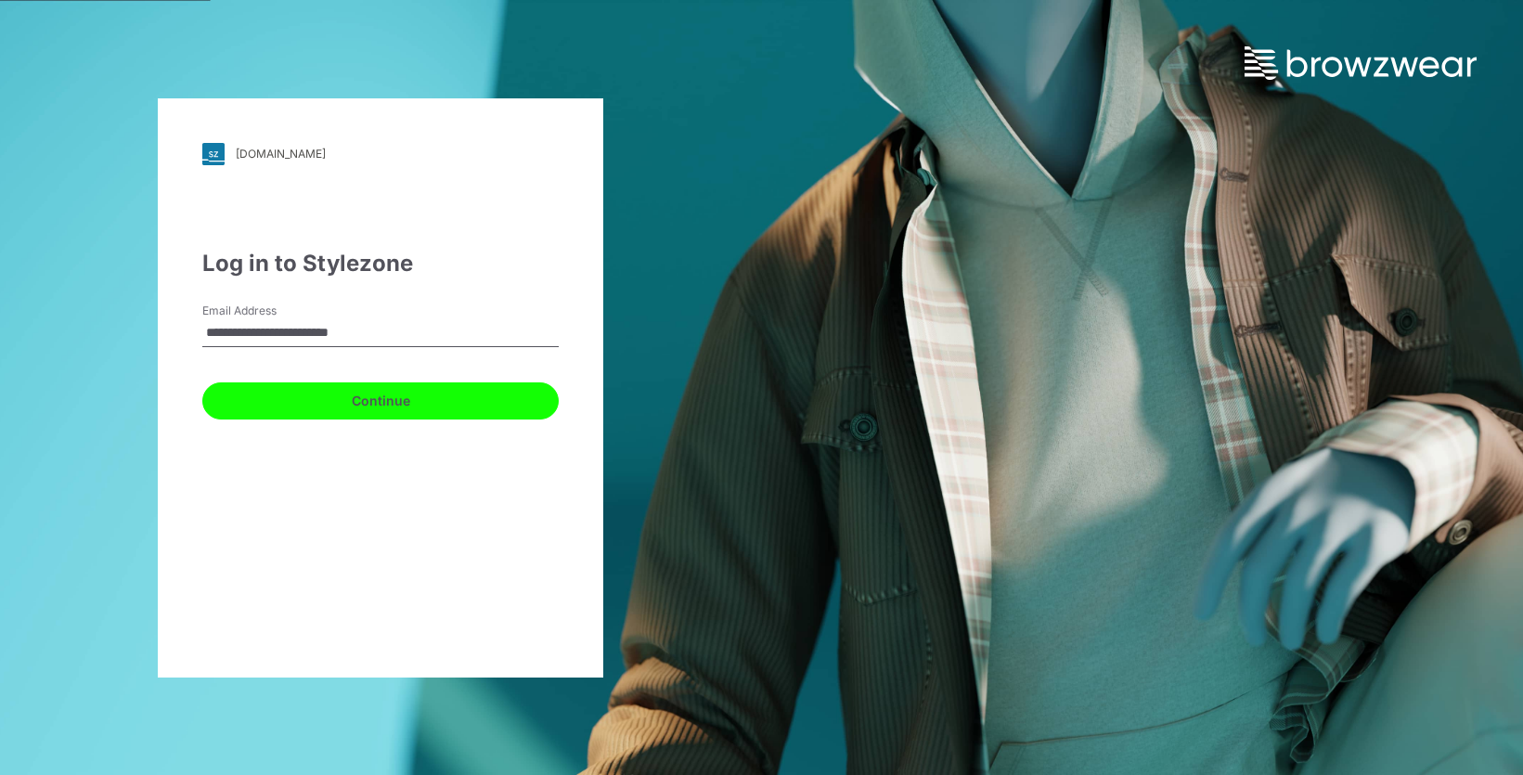
click at [334, 398] on button "Continue" at bounding box center [380, 400] width 356 height 37
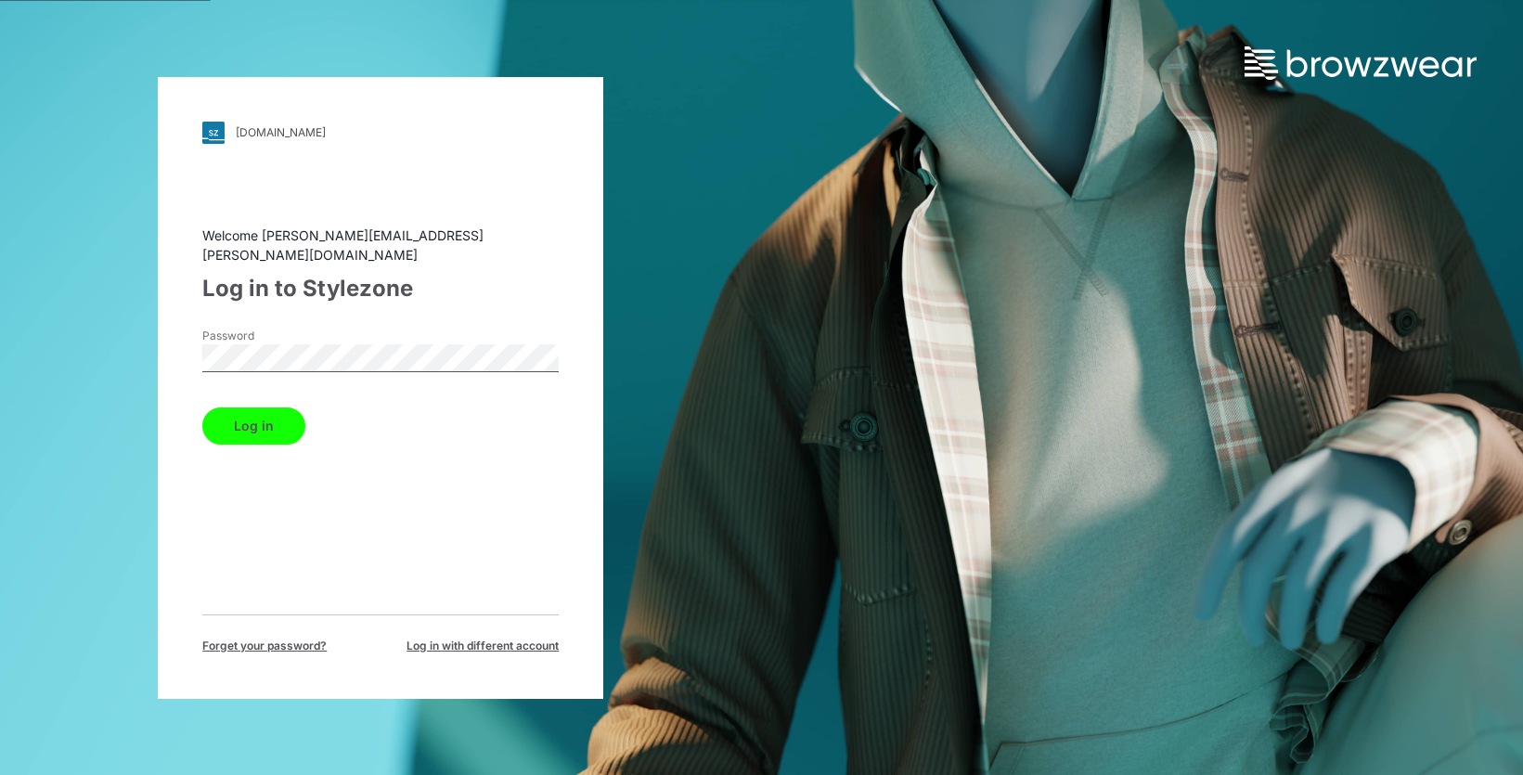
click at [278, 417] on button "Log in" at bounding box center [253, 425] width 103 height 37
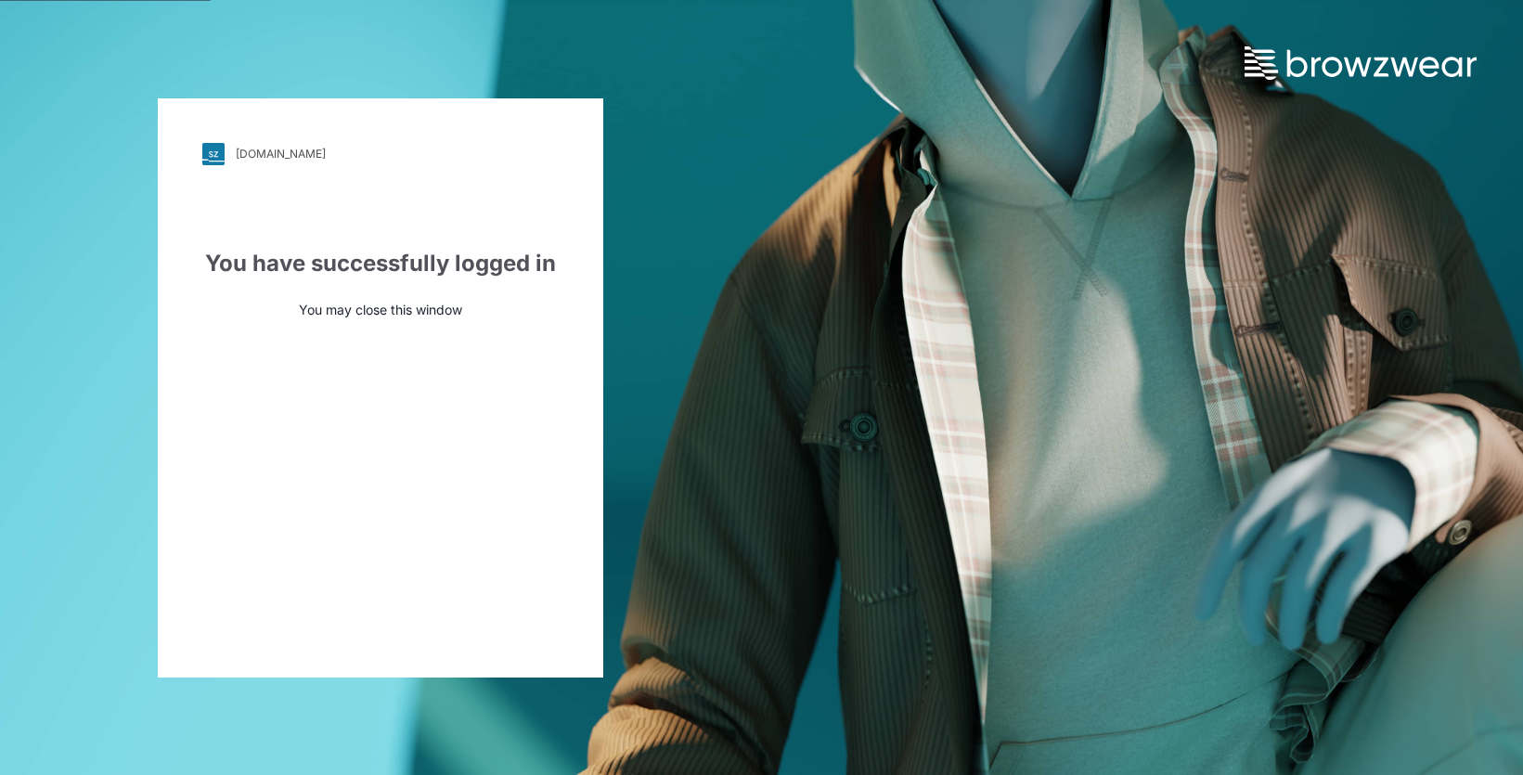
click at [356, 308] on p "You may close this window" at bounding box center [380, 309] width 356 height 19
click at [353, 317] on p "You may close this window" at bounding box center [380, 309] width 356 height 19
